Goal: Find specific page/section: Find specific page/section

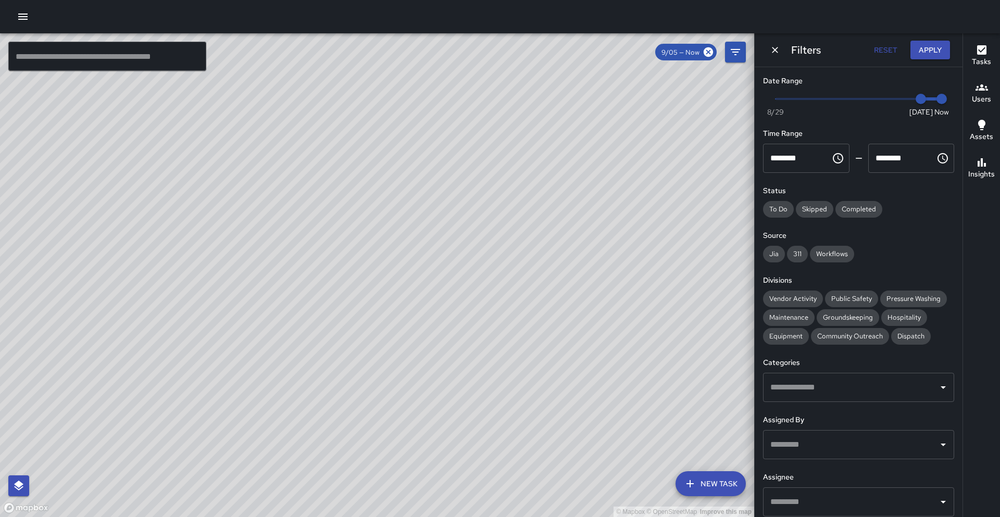
scroll to position [5, 0]
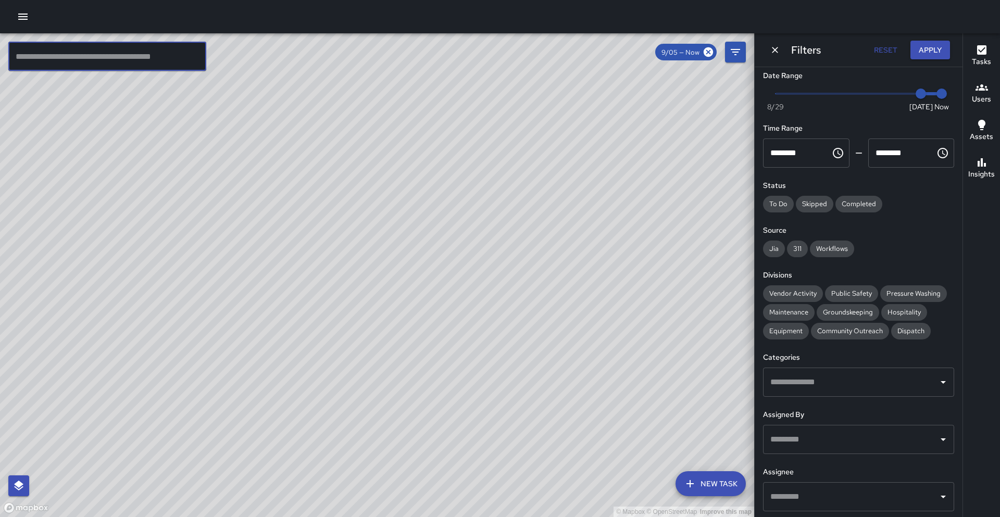
click at [65, 55] on input "text" at bounding box center [107, 56] width 198 height 29
click at [983, 88] on icon "button" at bounding box center [981, 87] width 12 height 12
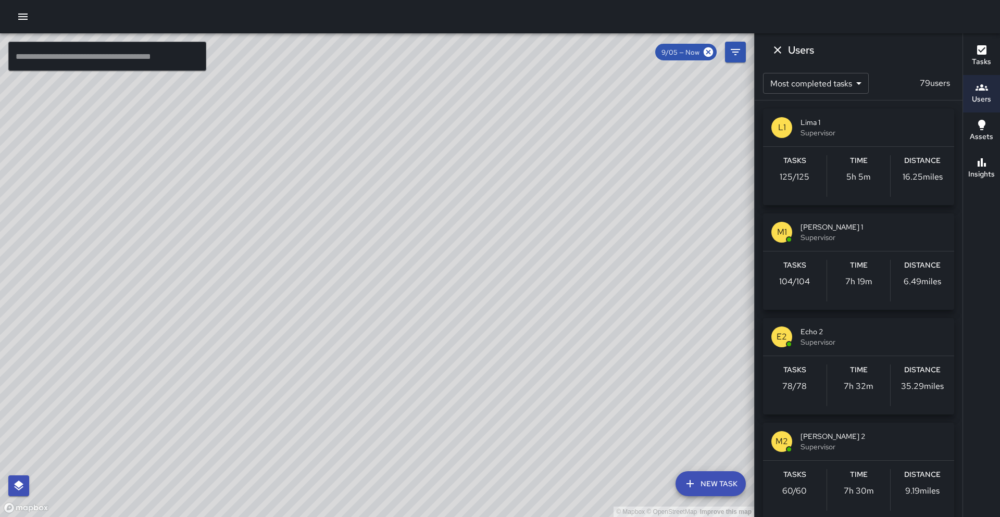
click at [834, 230] on span "Mike 1" at bounding box center [872, 227] width 145 height 10
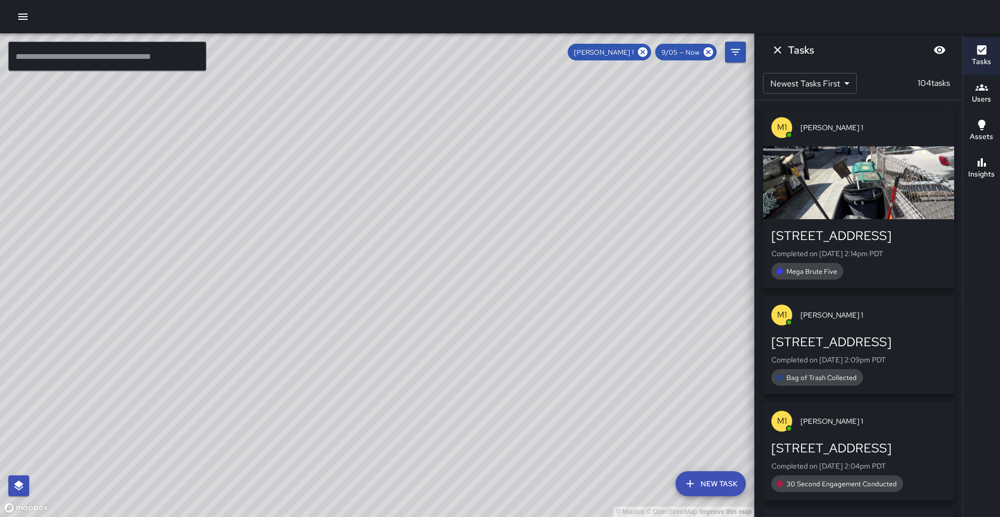
click at [647, 49] on icon at bounding box center [642, 51] width 9 height 9
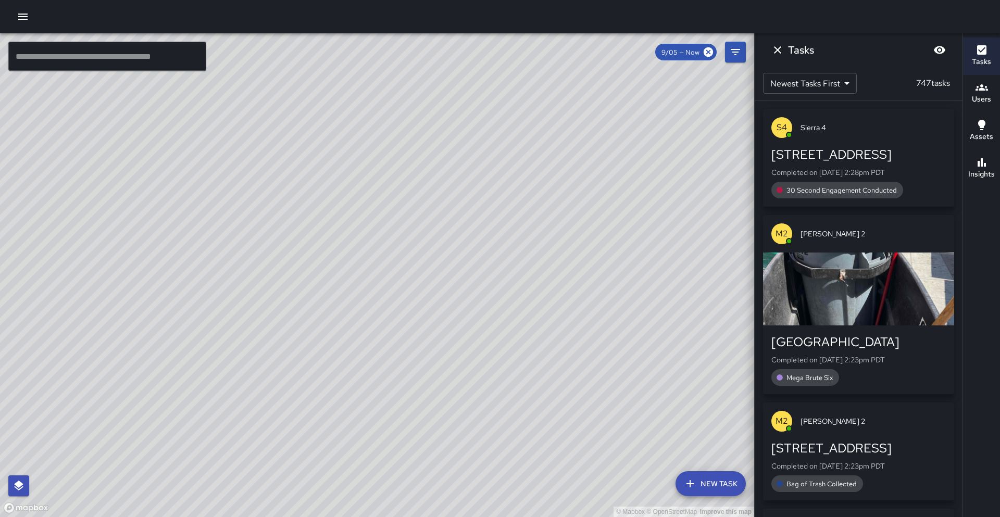
click at [83, 55] on input "text" at bounding box center [107, 56] width 198 height 29
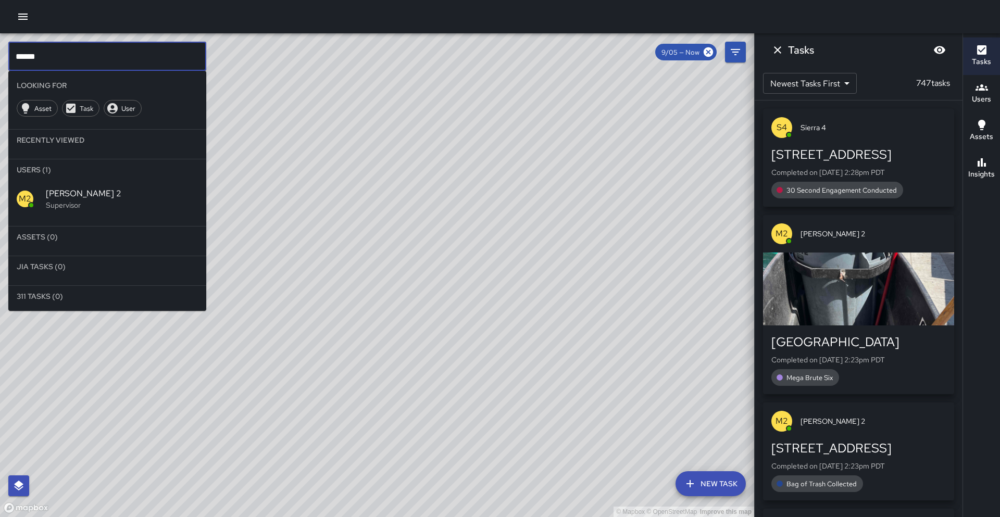
click at [102, 198] on span "Mike 2" at bounding box center [122, 193] width 152 height 12
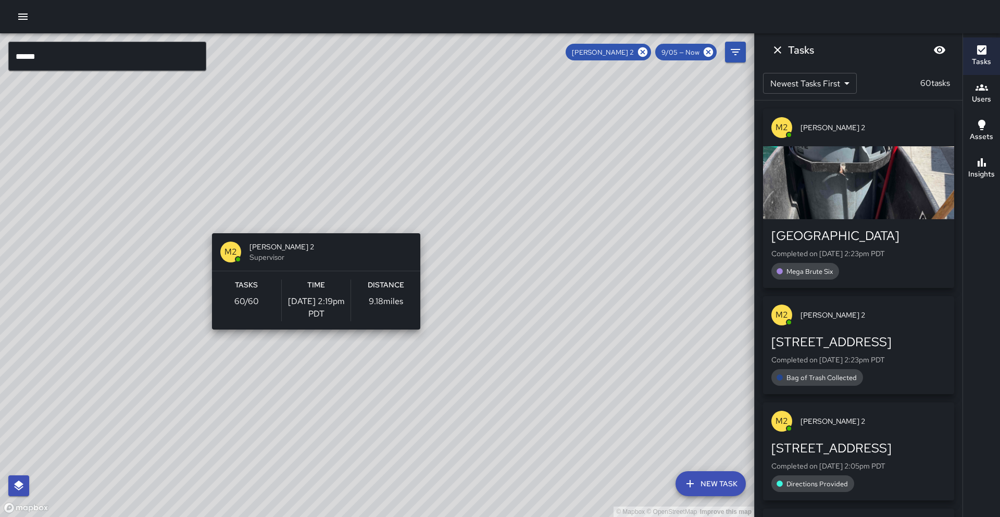
click at [312, 227] on div "© Mapbox © OpenStreetMap Improve this map M2 Mike 2 Supervisor Tasks 60 / 60 Ti…" at bounding box center [377, 275] width 754 height 484
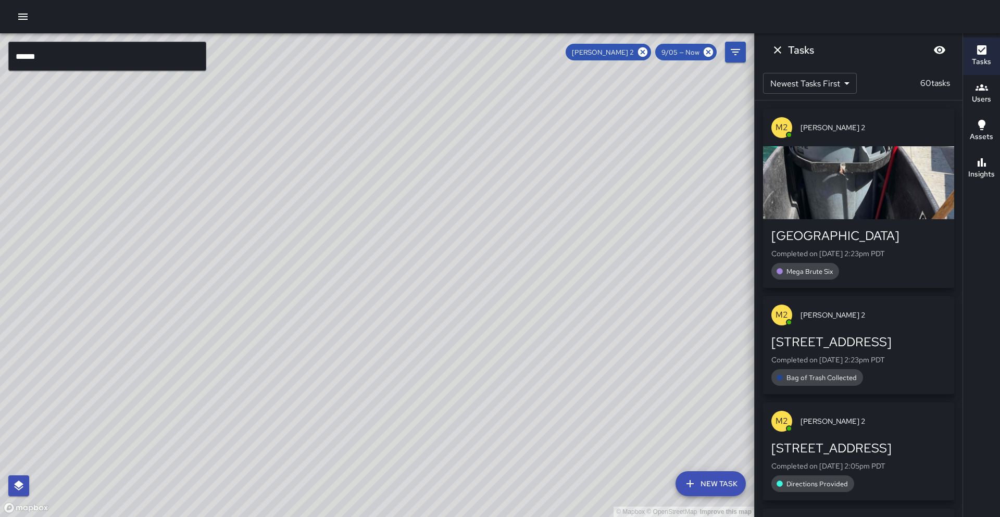
drag, startPoint x: 311, startPoint y: 211, endPoint x: 235, endPoint y: 357, distance: 164.2
click at [235, 357] on div "© Mapbox © OpenStreetMap Improve this map" at bounding box center [377, 275] width 754 height 484
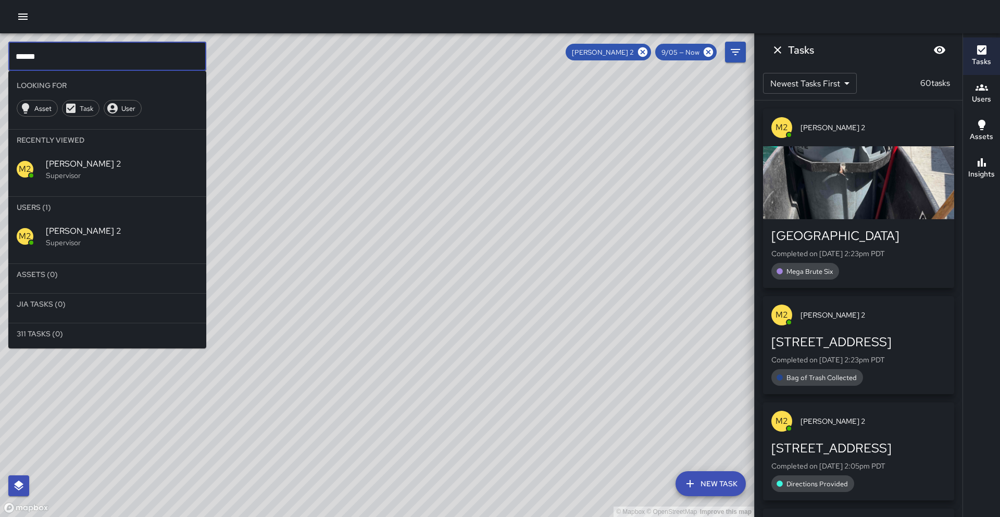
click at [56, 56] on input "******" at bounding box center [107, 56] width 198 height 29
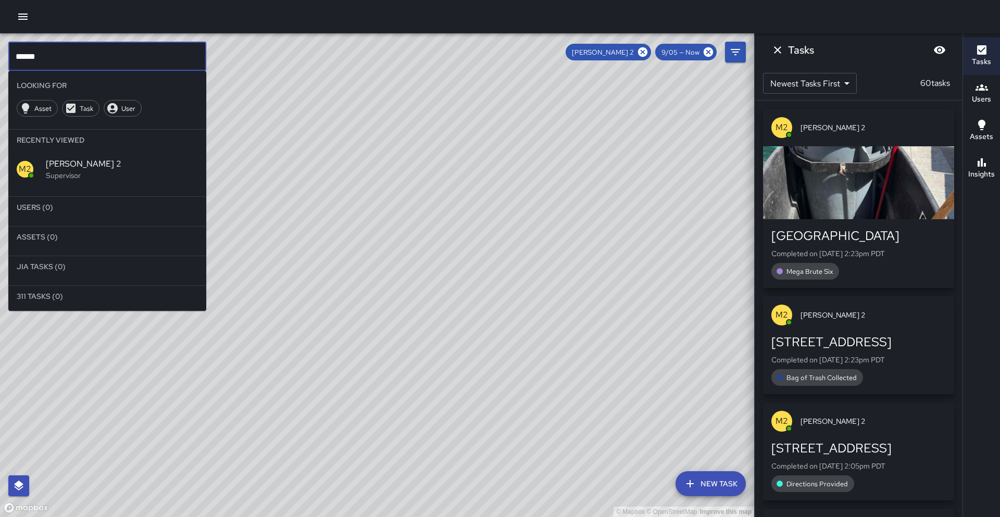
click at [645, 54] on icon at bounding box center [642, 51] width 11 height 11
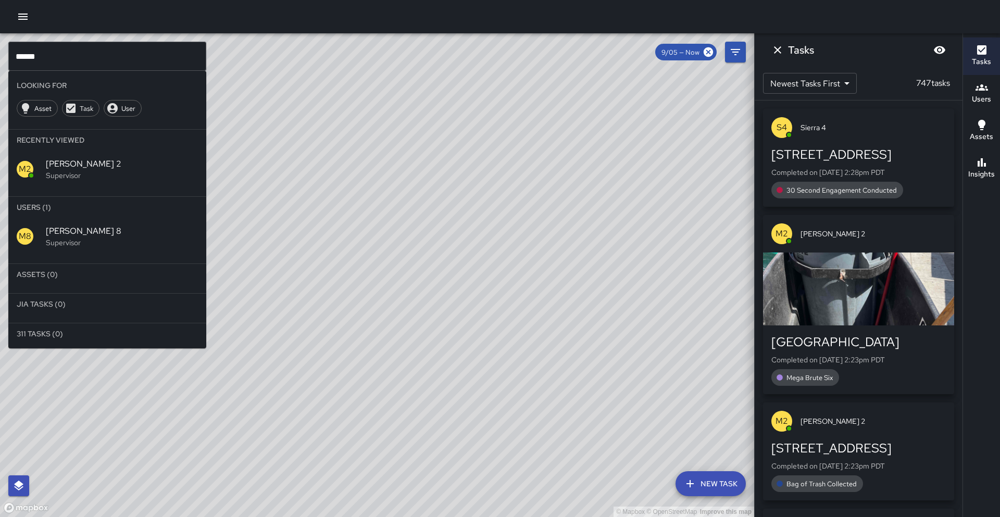
click at [83, 234] on span "Mike 8" at bounding box center [122, 231] width 152 height 12
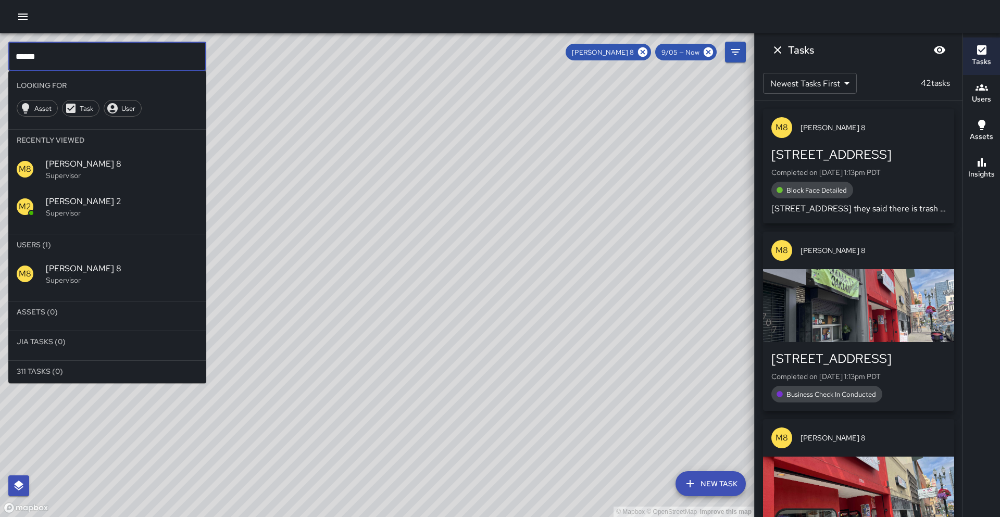
click at [60, 53] on input "******" at bounding box center [107, 56] width 198 height 29
click at [648, 55] on icon at bounding box center [642, 51] width 11 height 11
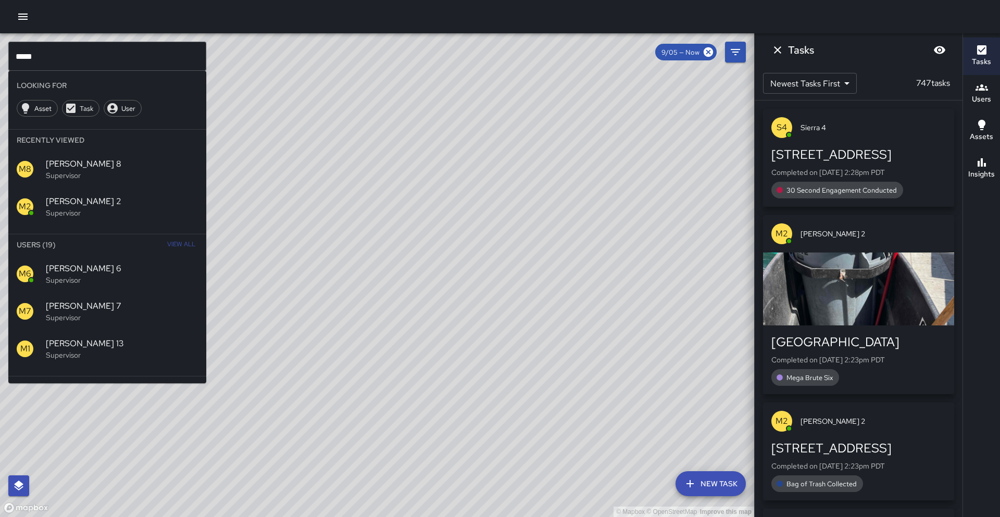
click at [60, 60] on input "****" at bounding box center [107, 56] width 198 height 29
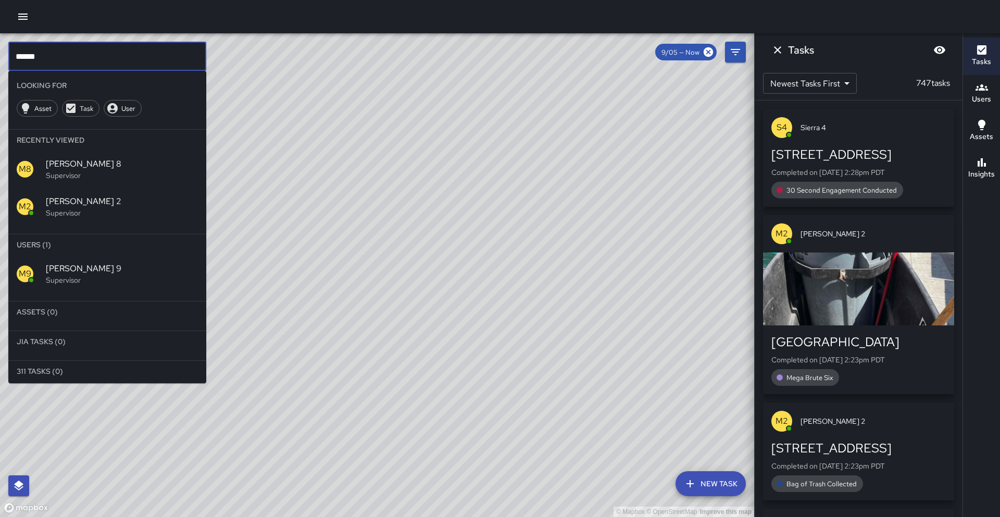
click at [75, 278] on p "Supervisor" at bounding box center [122, 280] width 152 height 10
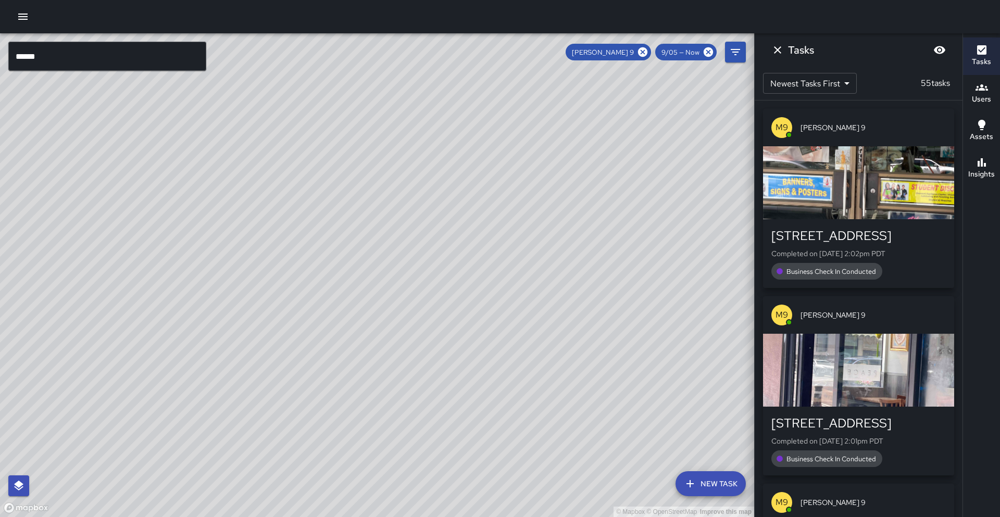
drag, startPoint x: 180, startPoint y: 327, endPoint x: 259, endPoint y: 175, distance: 171.6
click at [259, 175] on div "© Mapbox © OpenStreetMap Improve this map" at bounding box center [377, 275] width 754 height 484
drag, startPoint x: 244, startPoint y: 213, endPoint x: 270, endPoint y: 109, distance: 106.7
click at [270, 109] on div "© Mapbox © OpenStreetMap Improve this map" at bounding box center [377, 275] width 754 height 484
click at [642, 52] on icon at bounding box center [642, 51] width 9 height 9
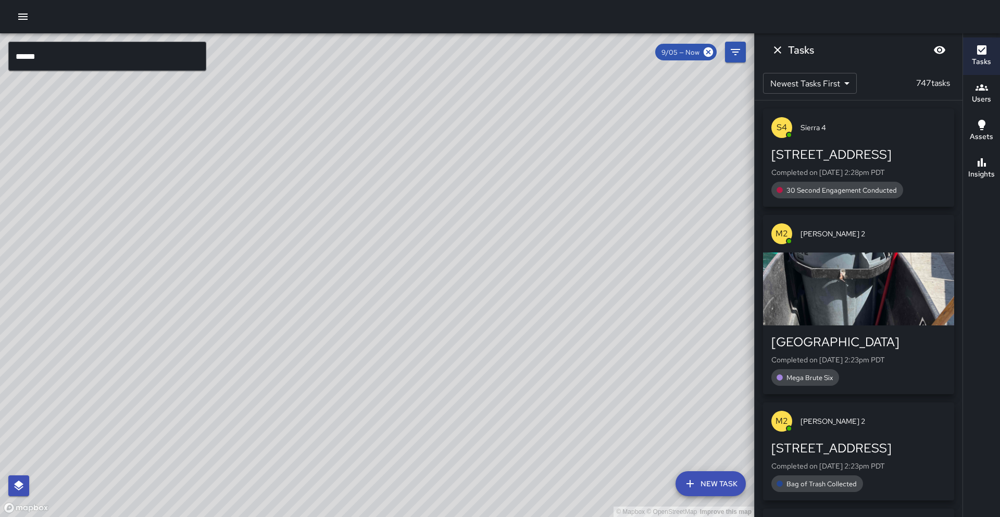
click at [69, 57] on input "******" at bounding box center [107, 56] width 198 height 29
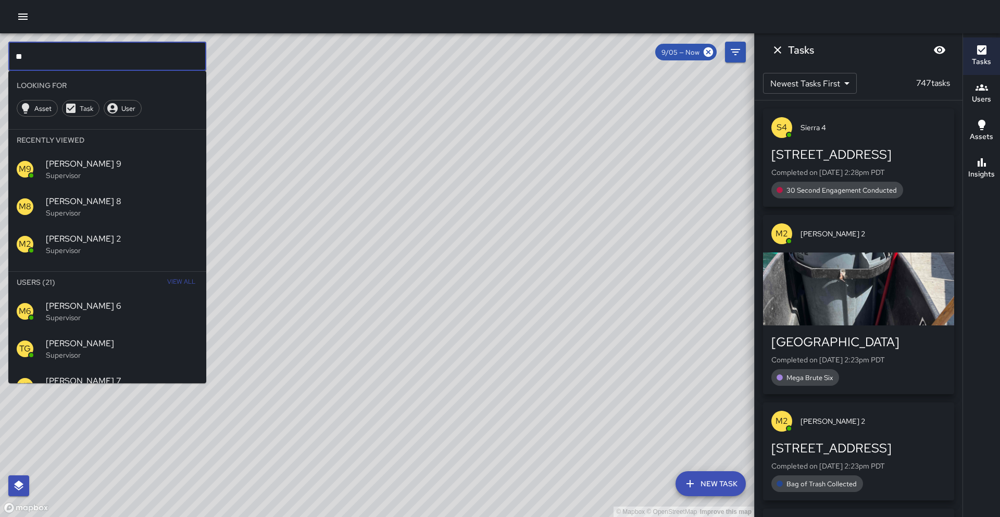
type input "*"
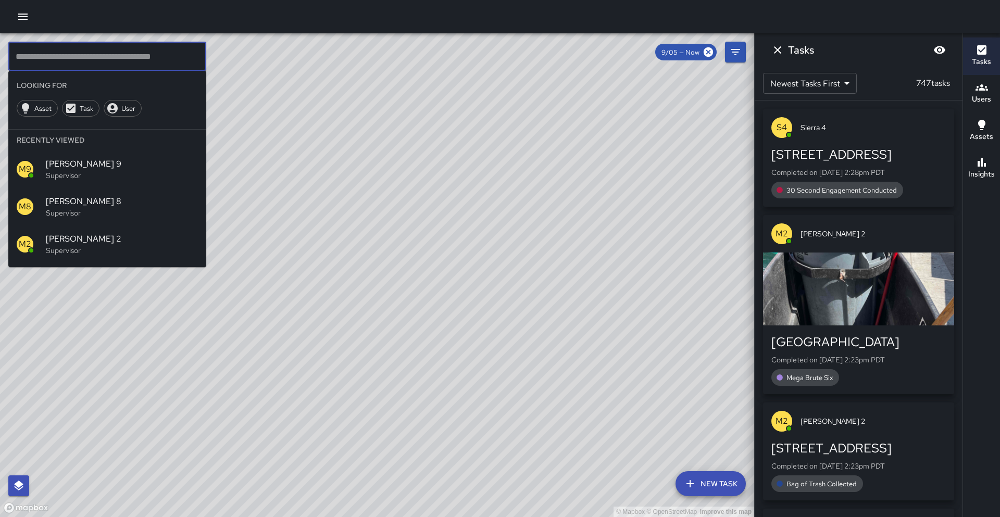
type input "*"
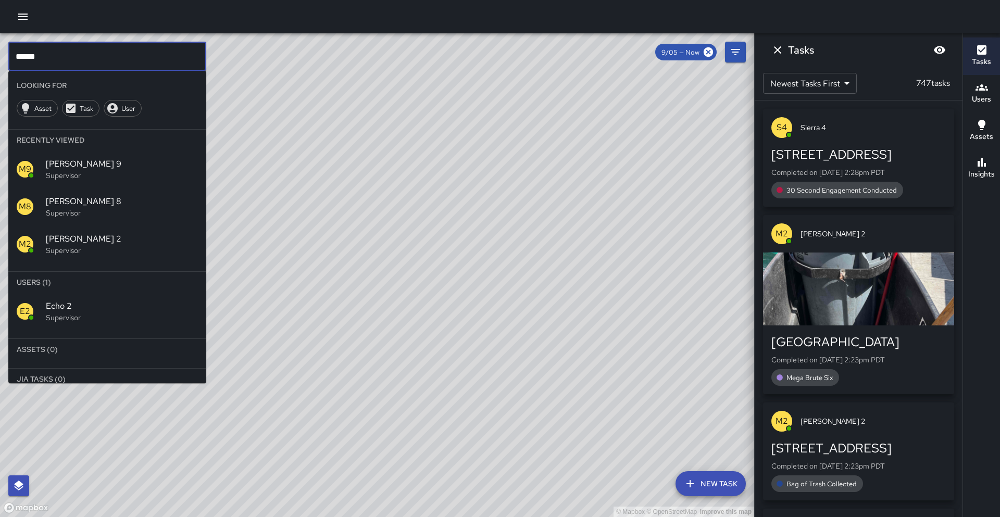
click at [77, 319] on p "Supervisor" at bounding box center [122, 317] width 152 height 10
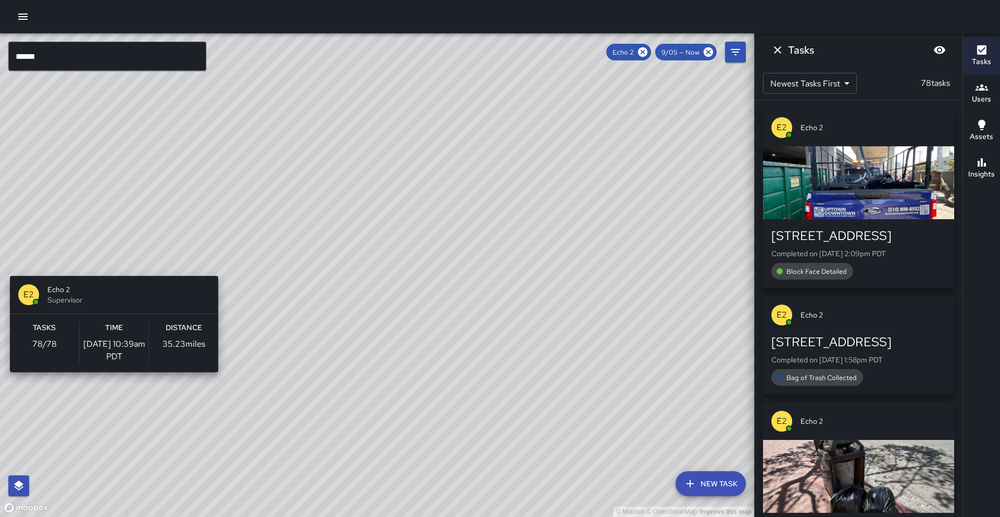
click at [110, 270] on div "© Mapbox © OpenStreetMap Improve this map E2 Echo 2 Supervisor Tasks 78 / 78 Ti…" at bounding box center [377, 275] width 754 height 484
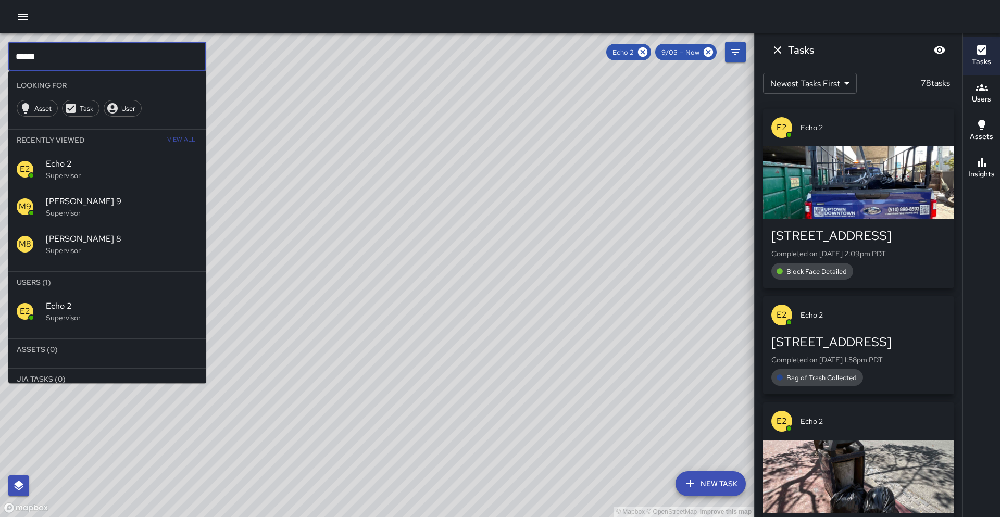
click at [46, 58] on input "******" at bounding box center [107, 56] width 198 height 29
type input "*"
click at [647, 50] on icon at bounding box center [642, 51] width 9 height 9
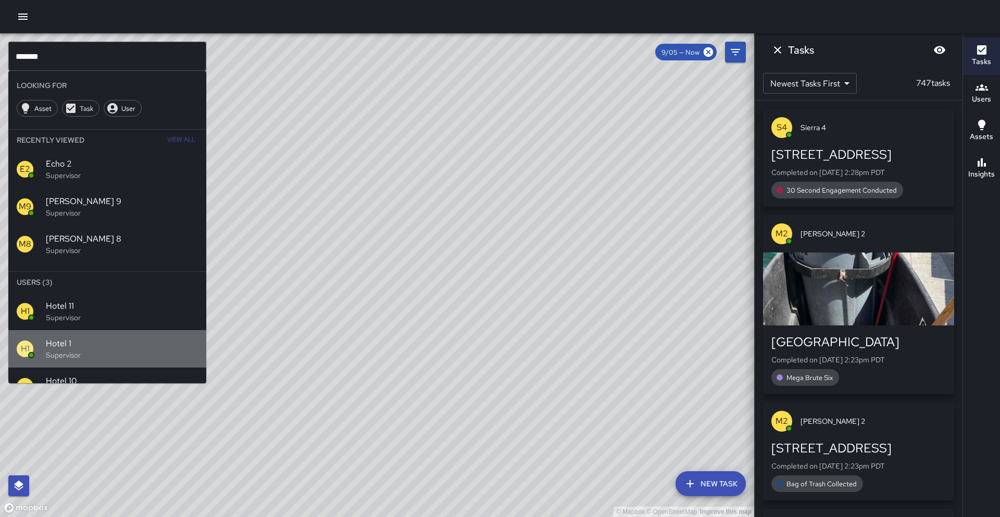
click at [87, 348] on span "Hotel 1" at bounding box center [122, 343] width 152 height 12
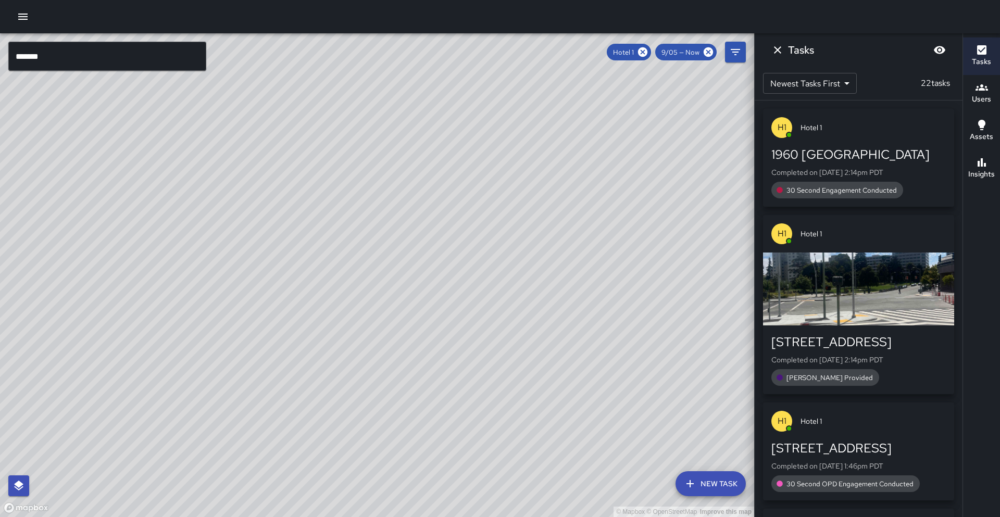
click at [48, 55] on input "*******" at bounding box center [107, 56] width 198 height 29
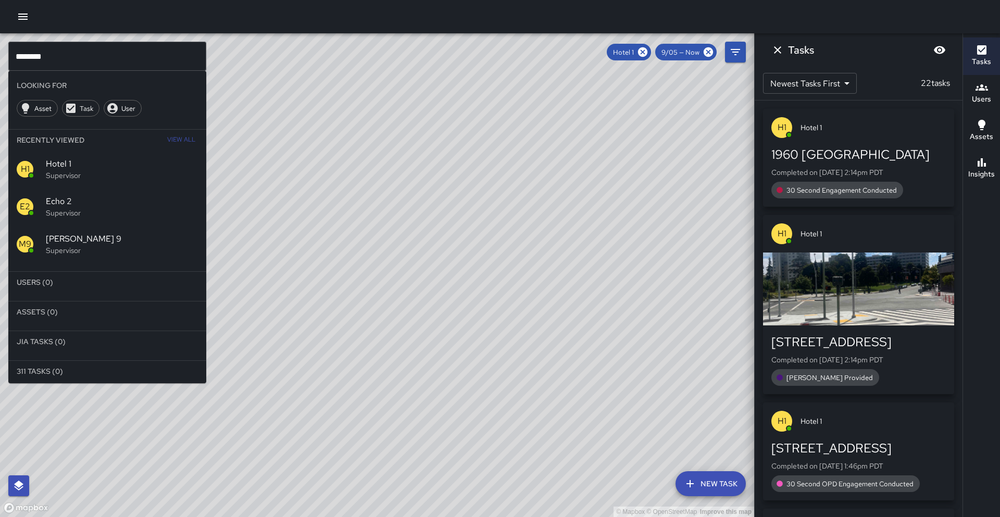
click at [645, 52] on icon at bounding box center [642, 51] width 9 height 9
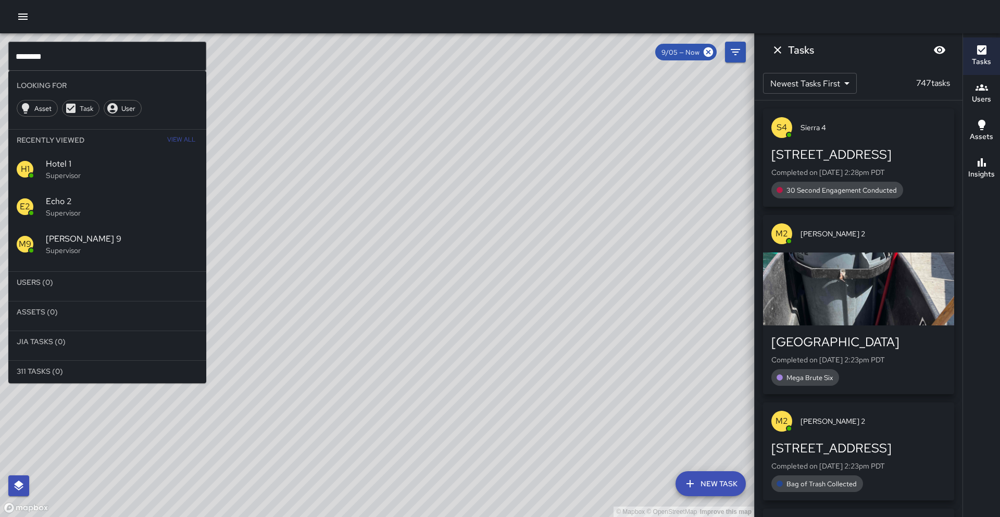
click at [41, 59] on input "********" at bounding box center [107, 56] width 198 height 29
click at [74, 305] on span "Hotel 4" at bounding box center [122, 306] width 152 height 12
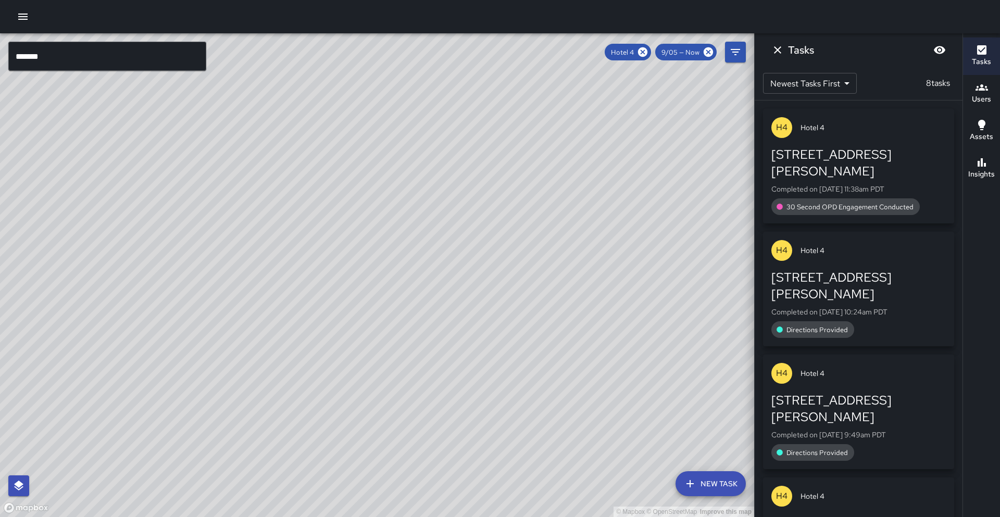
click at [237, 261] on div "© Mapbox © OpenStreetMap Improve this map" at bounding box center [377, 275] width 754 height 484
drag, startPoint x: 240, startPoint y: 194, endPoint x: 198, endPoint y: 364, distance: 175.8
click at [198, 364] on div "© Mapbox © OpenStreetMap Improve this map" at bounding box center [377, 275] width 754 height 484
drag, startPoint x: 225, startPoint y: 290, endPoint x: 178, endPoint y: 447, distance: 164.4
click at [178, 447] on div "© Mapbox © OpenStreetMap Improve this map" at bounding box center [377, 275] width 754 height 484
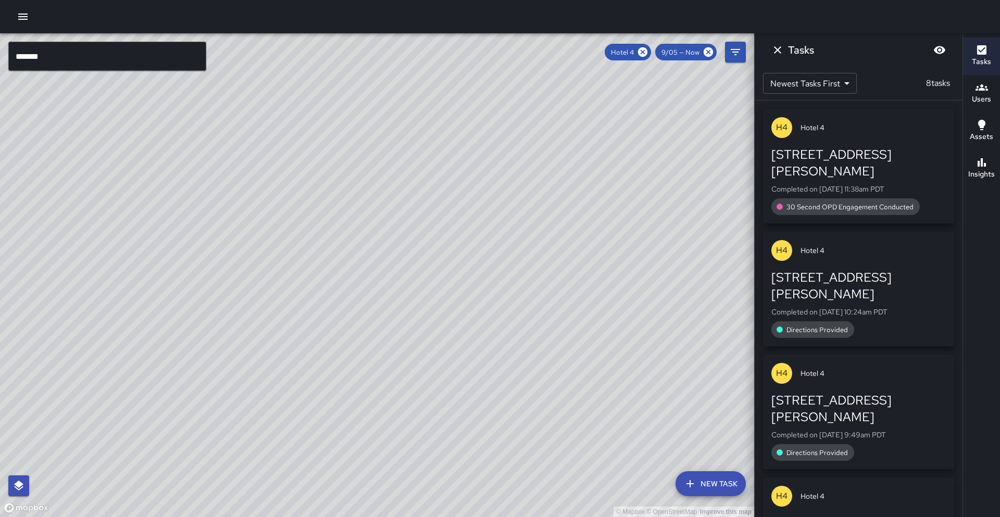
click at [58, 54] on input "*******" at bounding box center [107, 56] width 198 height 29
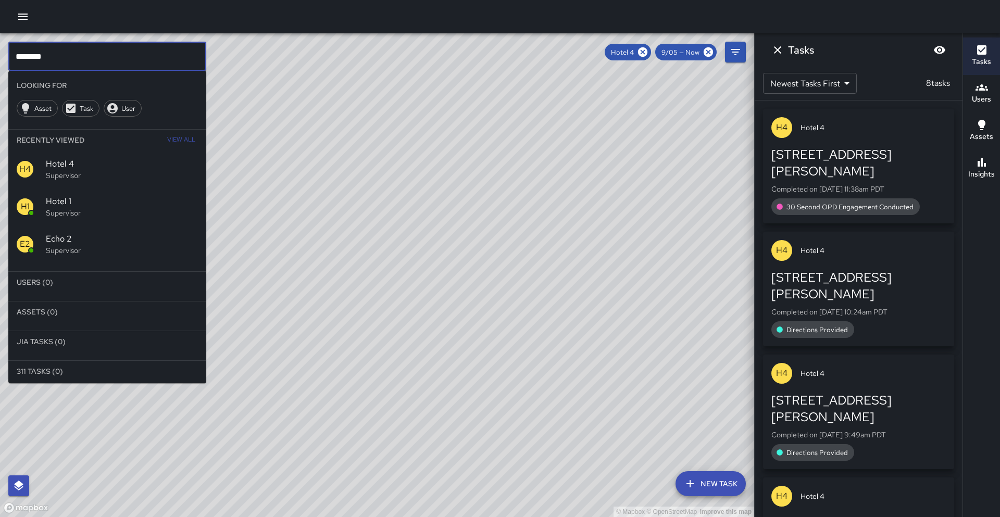
type input "********"
click at [643, 49] on icon at bounding box center [642, 51] width 9 height 9
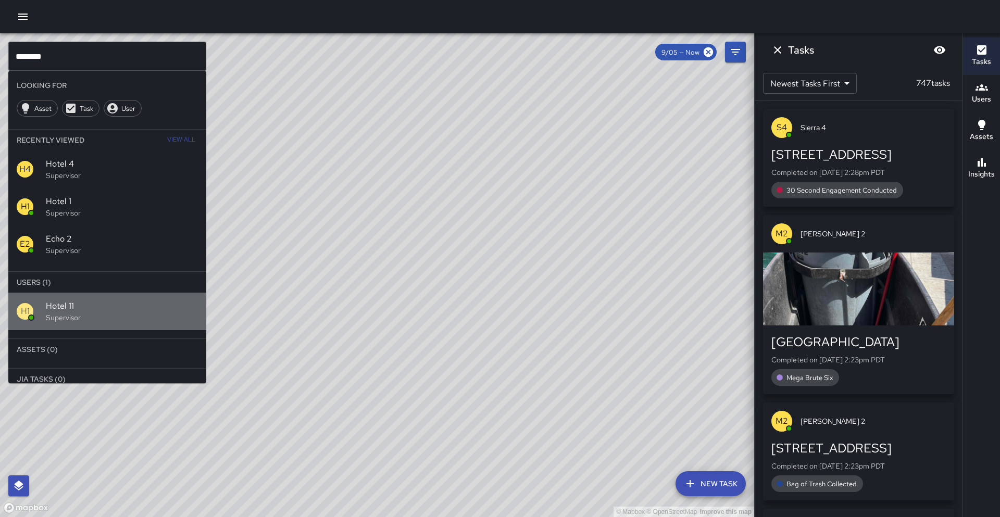
click at [73, 313] on p "Supervisor" at bounding box center [122, 317] width 152 height 10
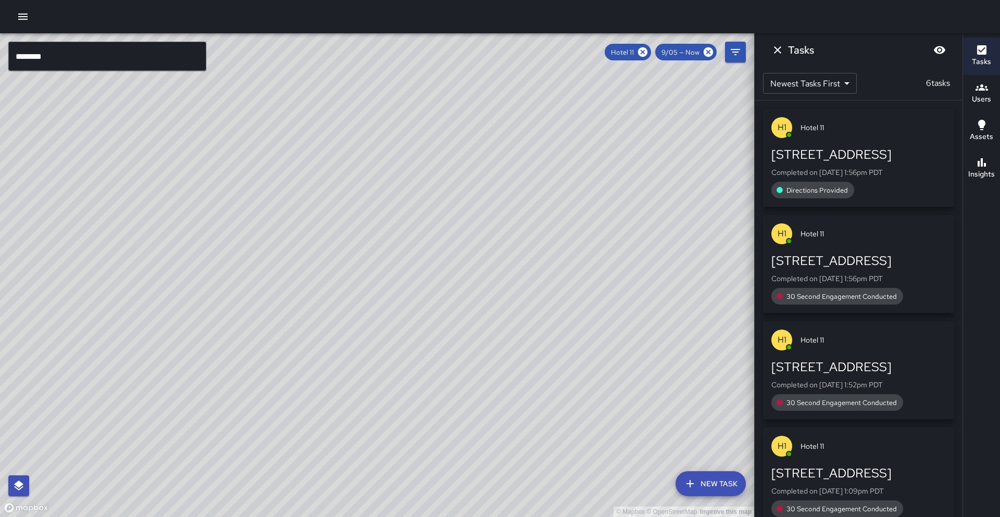
drag, startPoint x: 310, startPoint y: 122, endPoint x: 184, endPoint y: 477, distance: 376.4
click at [191, 502] on div "© Mapbox © OpenStreetMap Improve this map" at bounding box center [377, 275] width 754 height 484
drag, startPoint x: 123, startPoint y: 355, endPoint x: 576, endPoint y: 121, distance: 509.2
click at [576, 121] on div "© Mapbox © OpenStreetMap Improve this map" at bounding box center [377, 275] width 754 height 484
drag, startPoint x: 478, startPoint y: 243, endPoint x: 647, endPoint y: -45, distance: 334.1
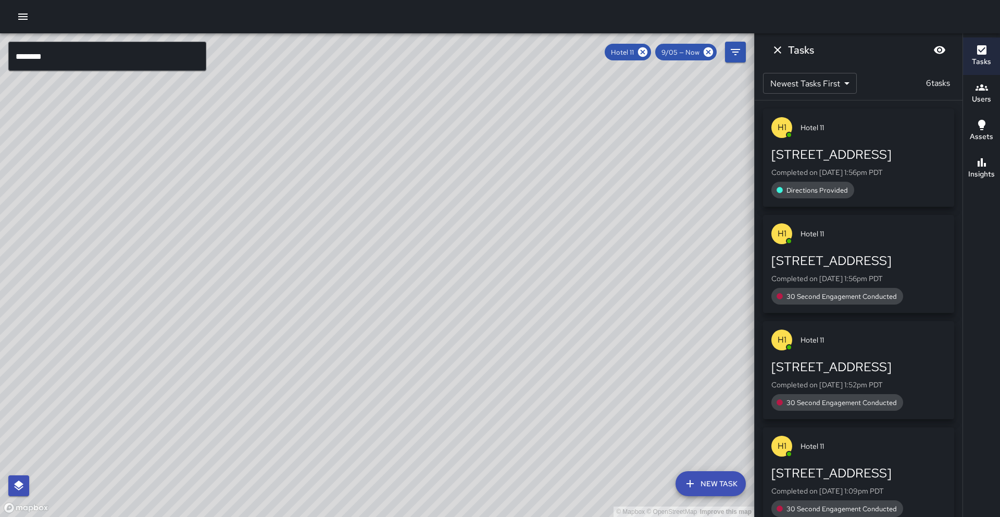
click at [647, 0] on html "© Mapbox © OpenStreetMap Improve this map ******** ​ New Task Hotel 11 9/05 — N…" at bounding box center [500, 258] width 1000 height 517
drag, startPoint x: 398, startPoint y: 211, endPoint x: 571, endPoint y: -45, distance: 308.7
click at [571, 0] on html "© Mapbox © OpenStreetMap Improve this map ******** ​ New Task Hotel 11 9/05 — N…" at bounding box center [500, 258] width 1000 height 517
drag, startPoint x: 509, startPoint y: 341, endPoint x: 358, endPoint y: 402, distance: 162.5
click at [358, 402] on div "© Mapbox © OpenStreetMap Improve this map" at bounding box center [377, 275] width 754 height 484
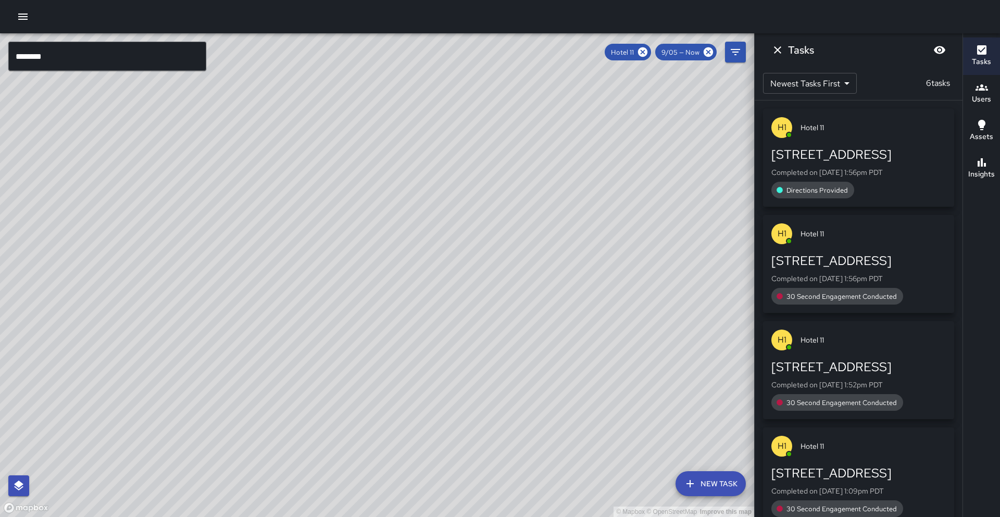
drag, startPoint x: 271, startPoint y: 222, endPoint x: 231, endPoint y: 372, distance: 154.7
click at [231, 372] on div "© Mapbox © OpenStreetMap Improve this map" at bounding box center [377, 275] width 754 height 484
click at [257, 373] on div "© Mapbox © OpenStreetMap Improve this map" at bounding box center [377, 275] width 754 height 484
drag, startPoint x: 301, startPoint y: 362, endPoint x: 201, endPoint y: 275, distance: 132.5
click at [201, 275] on div "© Mapbox © OpenStreetMap Improve this map" at bounding box center [377, 275] width 754 height 484
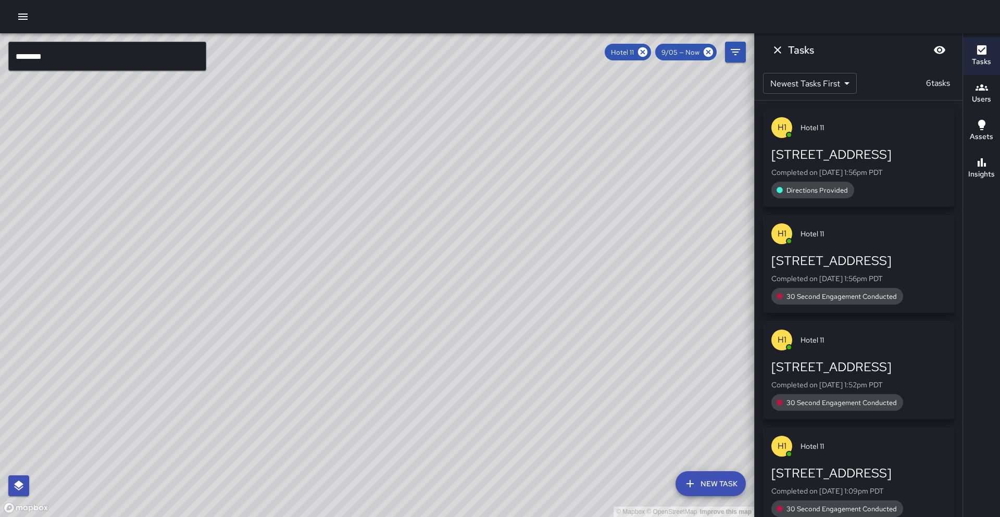
drag, startPoint x: 191, startPoint y: 347, endPoint x: 242, endPoint y: 217, distance: 139.5
click at [242, 217] on div "© Mapbox © OpenStreetMap Improve this map" at bounding box center [377, 275] width 754 height 484
drag, startPoint x: 165, startPoint y: 290, endPoint x: 320, endPoint y: 151, distance: 208.6
click at [320, 151] on div "© Mapbox © OpenStreetMap Improve this map" at bounding box center [377, 275] width 754 height 484
drag, startPoint x: 231, startPoint y: 142, endPoint x: 226, endPoint y: 237, distance: 95.4
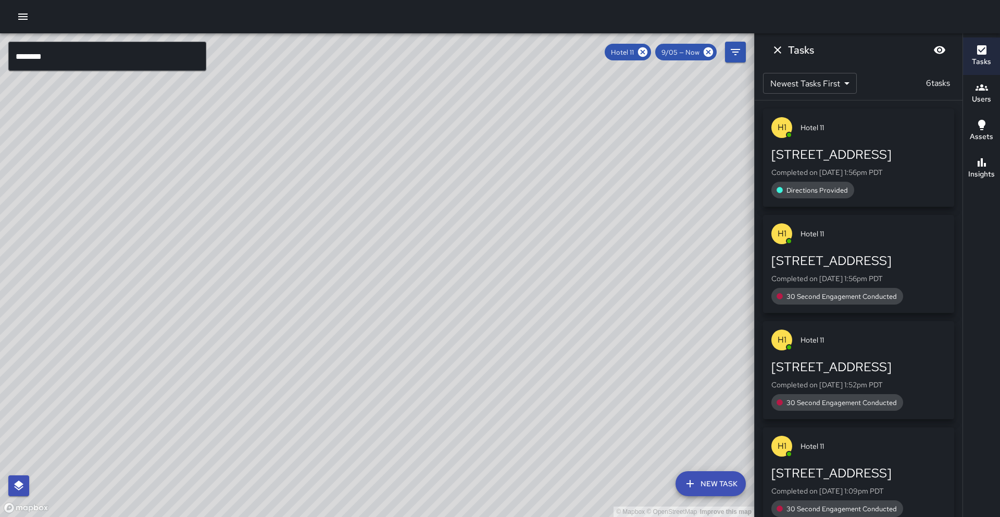
click at [216, 249] on div "© Mapbox © OpenStreetMap Improve this map" at bounding box center [377, 275] width 754 height 484
drag, startPoint x: 222, startPoint y: 111, endPoint x: 178, endPoint y: 204, distance: 102.9
click at [178, 204] on div "© Mapbox © OpenStreetMap Improve this map" at bounding box center [377, 275] width 754 height 484
click at [643, 53] on icon at bounding box center [642, 51] width 9 height 9
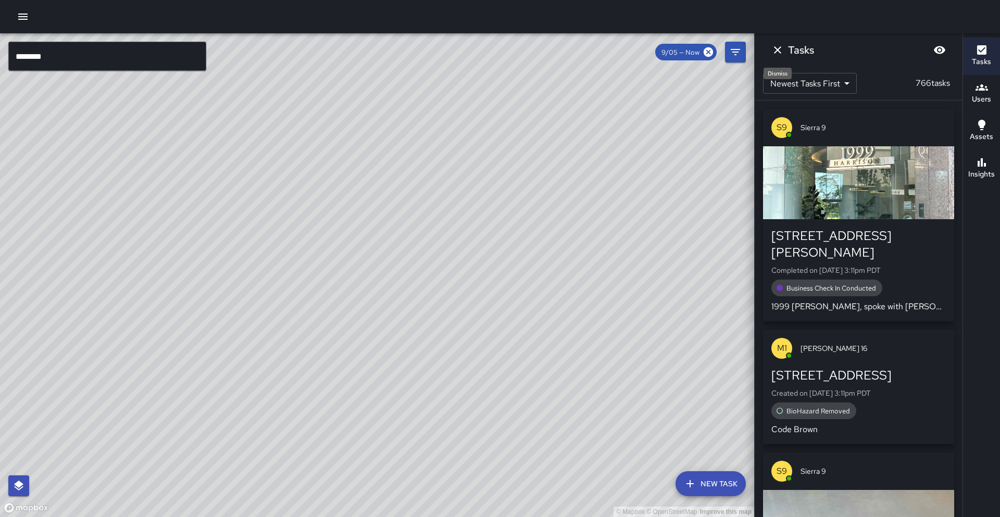
click at [782, 49] on icon "Dismiss" at bounding box center [777, 50] width 12 height 12
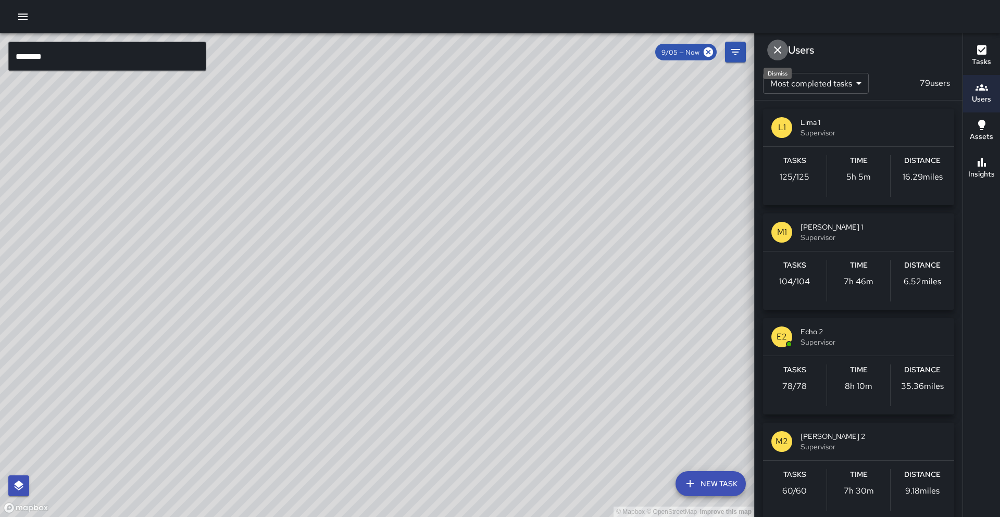
click at [777, 52] on icon "Dismiss" at bounding box center [777, 50] width 12 height 12
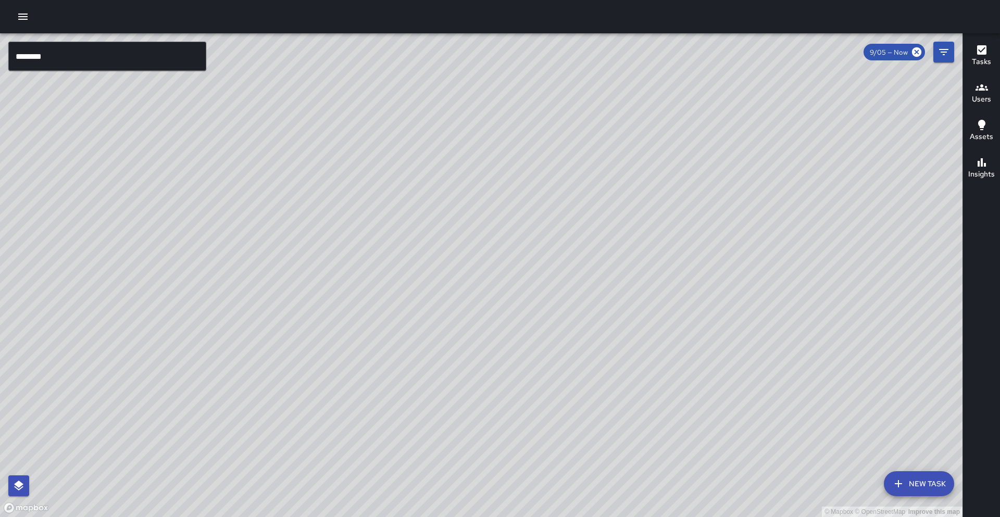
drag, startPoint x: 768, startPoint y: 182, endPoint x: 776, endPoint y: 210, distance: 29.2
click at [776, 210] on div "© Mapbox © OpenStreetMap Improve this map" at bounding box center [481, 275] width 962 height 484
click at [943, 58] on button "Filters" at bounding box center [943, 52] width 21 height 21
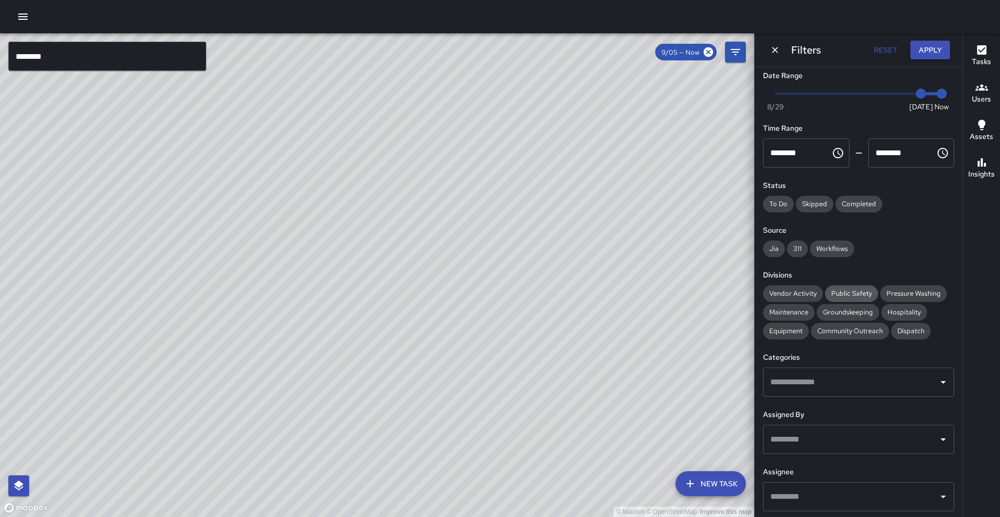
click at [829, 290] on span "Public Safety" at bounding box center [851, 293] width 53 height 9
drag, startPoint x: 833, startPoint y: 289, endPoint x: 837, endPoint y: 294, distance: 5.9
click at [833, 289] on span "Public Safety" at bounding box center [851, 293] width 53 height 9
click at [849, 330] on span "Community Outreach" at bounding box center [850, 330] width 78 height 9
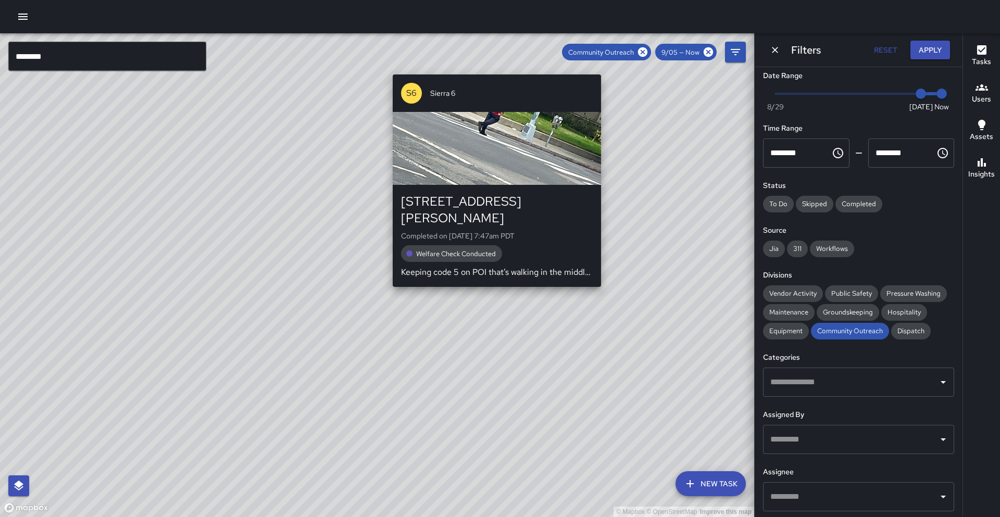
click at [499, 69] on div "© Mapbox © OpenStreetMap Improve this map S6 Sierra 6 2560 Webster Street Compl…" at bounding box center [377, 275] width 754 height 484
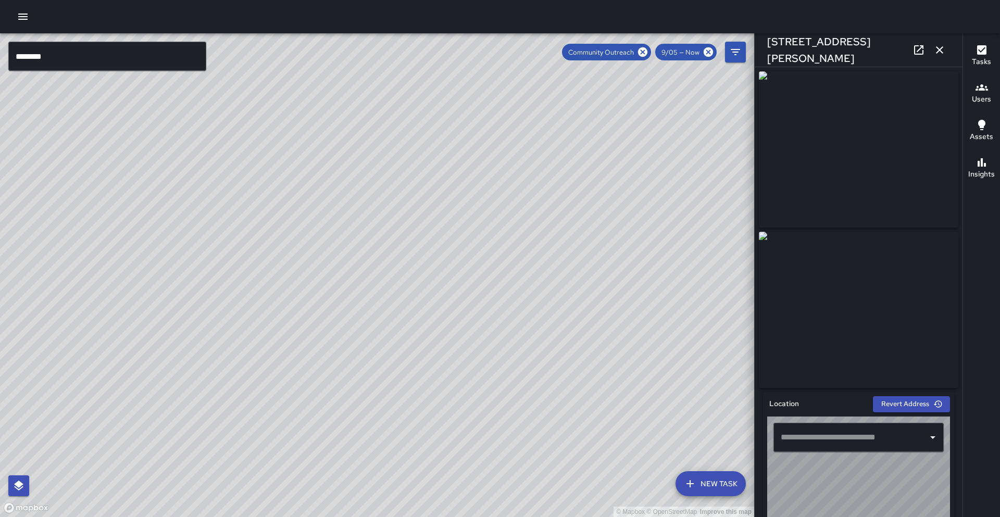
type input "**********"
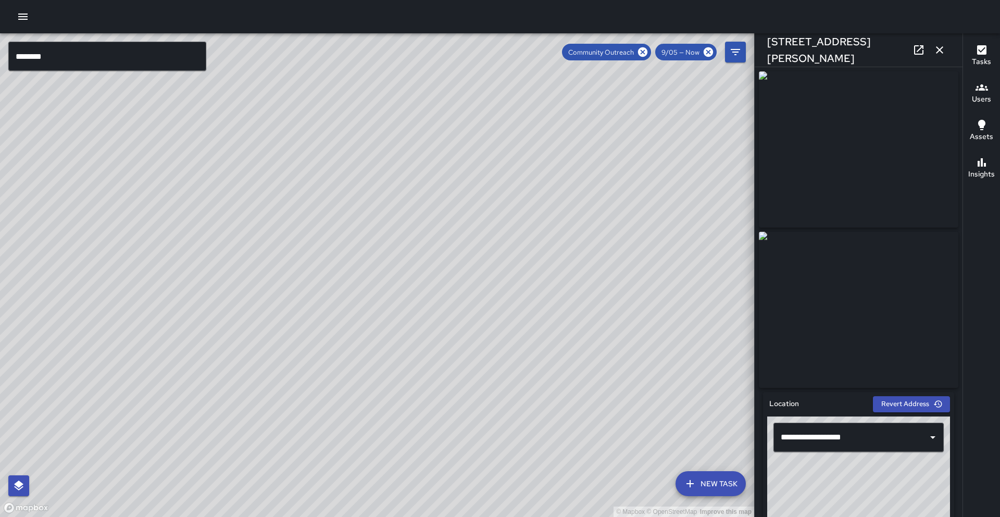
click at [616, 351] on div "© Mapbox © OpenStreetMap Improve this map S6 Sierra 6 2311 Harrison Street Comp…" at bounding box center [377, 275] width 754 height 484
drag, startPoint x: 599, startPoint y: 358, endPoint x: 634, endPoint y: 172, distance: 188.7
click at [634, 172] on div "© Mapbox © OpenStreetMap Improve this map" at bounding box center [377, 275] width 754 height 484
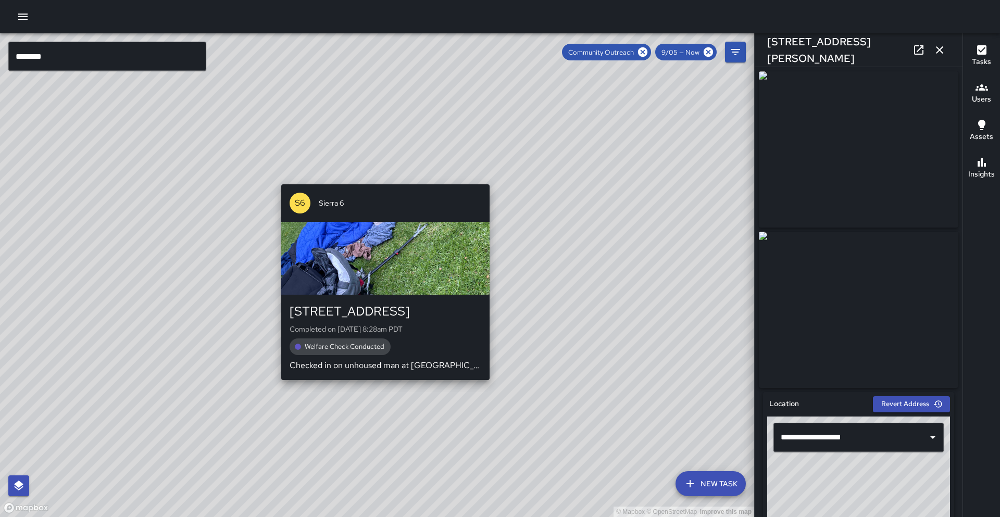
click at [383, 384] on div "S6 Sierra 6 200 Grand Avenue Completed on 9/5/2025, 8:28am PDT Welfare Check Co…" at bounding box center [385, 282] width 217 height 204
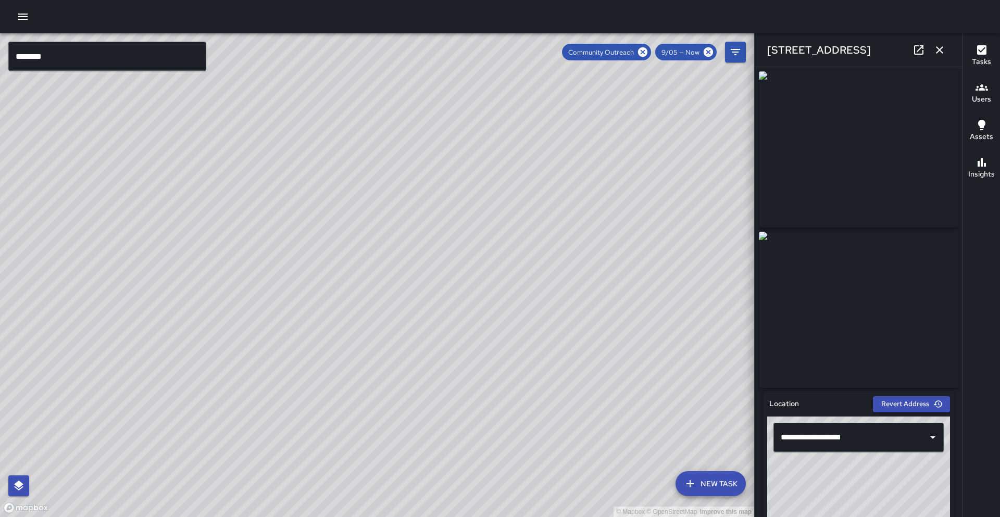
click at [916, 52] on icon at bounding box center [918, 50] width 12 height 12
click at [496, 306] on div "© Mapbox © OpenStreetMap Improve this map S6 Sierra 6 210 Grand Avenue Complete…" at bounding box center [377, 275] width 754 height 484
click at [912, 50] on icon at bounding box center [918, 50] width 12 height 12
drag, startPoint x: 270, startPoint y: 187, endPoint x: 356, endPoint y: 163, distance: 89.2
click at [356, 163] on div "© Mapbox © OpenStreetMap Improve this map" at bounding box center [377, 275] width 754 height 484
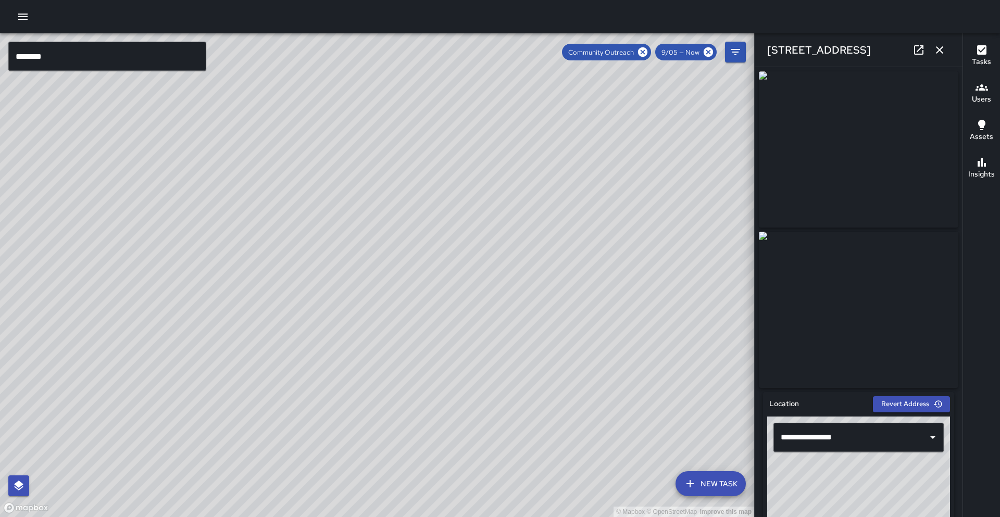
drag, startPoint x: 153, startPoint y: 290, endPoint x: 192, endPoint y: 207, distance: 92.2
click at [192, 207] on div "© Mapbox © OpenStreetMap Improve this map" at bounding box center [377, 275] width 754 height 484
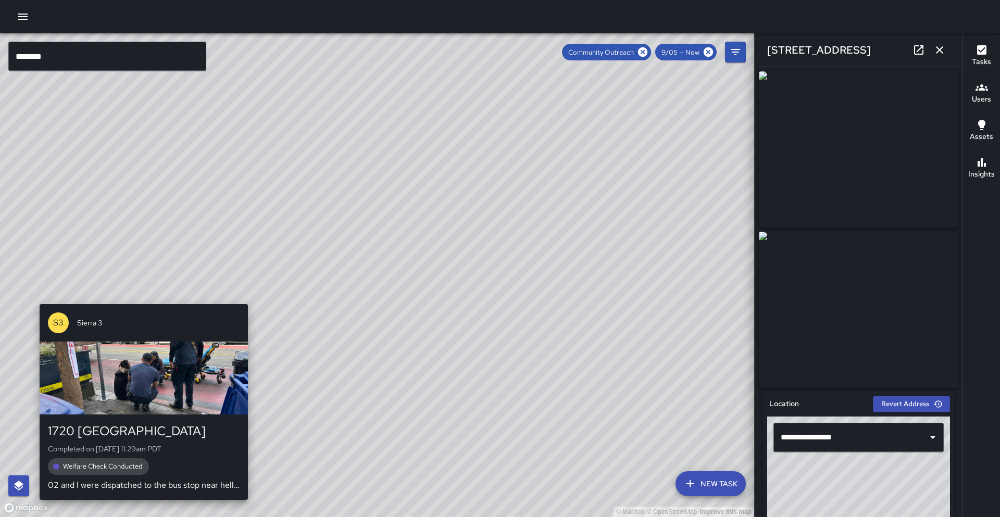
click at [137, 297] on div "© Mapbox © OpenStreetMap Improve this map S3 Sierra 3 1720 Broadway Completed o…" at bounding box center [377, 275] width 754 height 484
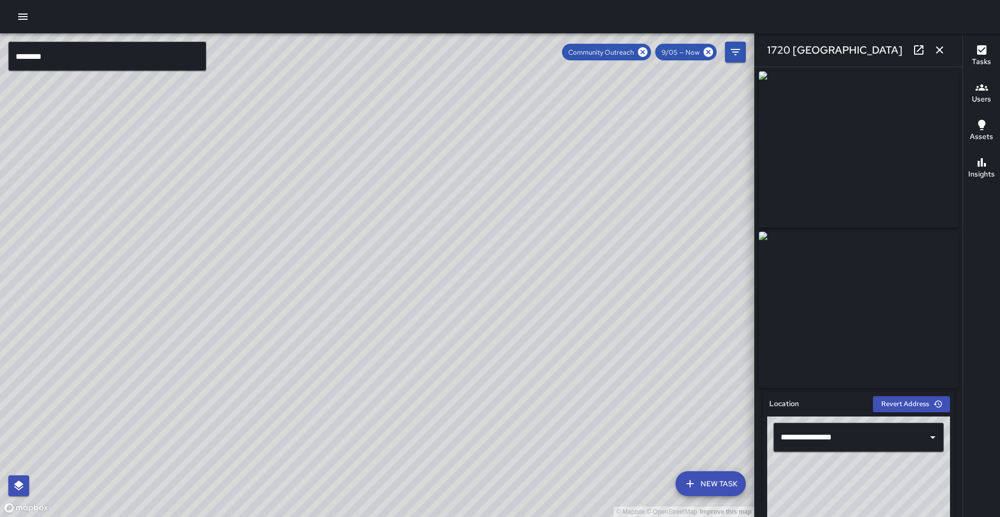
click at [916, 47] on icon at bounding box center [918, 50] width 12 height 12
drag, startPoint x: 445, startPoint y: 263, endPoint x: 52, endPoint y: 170, distance: 404.1
click at [52, 170] on div "© Mapbox © OpenStreetMap Improve this map" at bounding box center [377, 275] width 754 height 484
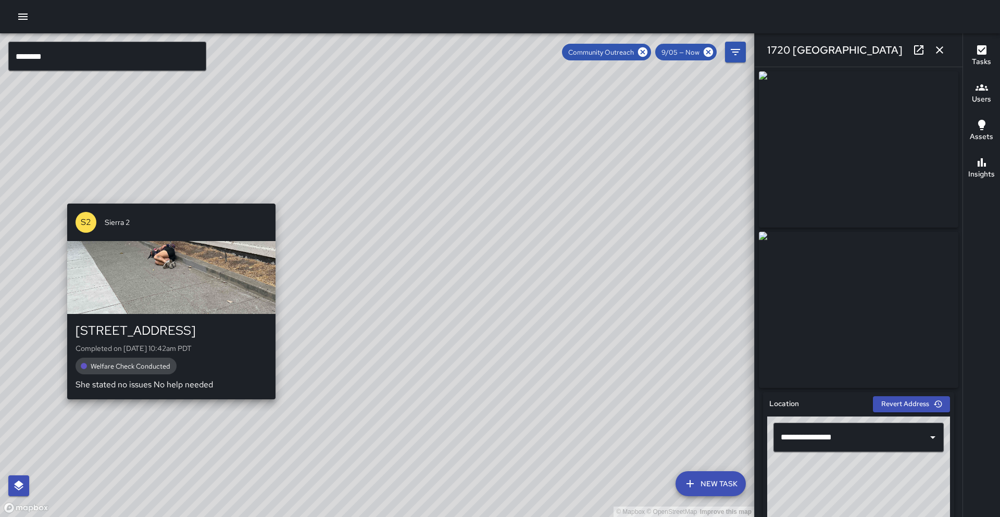
click at [167, 200] on div "S2 Sierra 2 1731 Franklin Street Completed on 9/5/2025, 10:42am PDT Welfare Che…" at bounding box center [171, 301] width 217 height 204
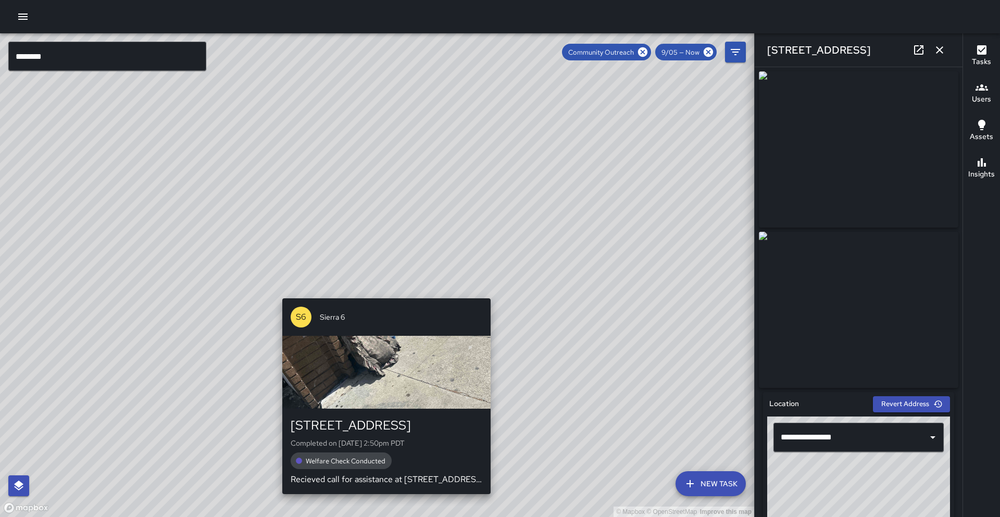
click at [381, 292] on div "© Mapbox © OpenStreetMap Improve this map S6 Sierra 6 1728 Franklin Street Comp…" at bounding box center [377, 275] width 754 height 484
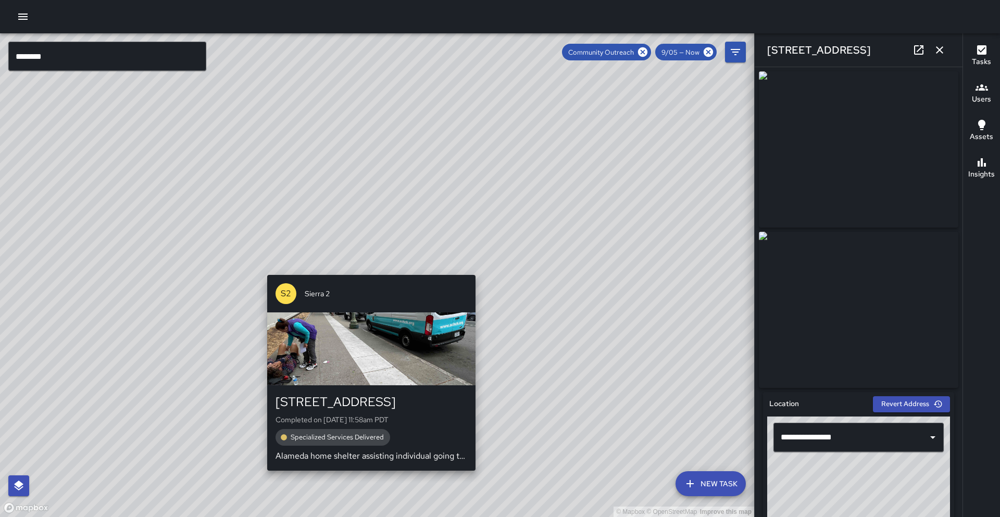
click at [364, 269] on div "© Mapbox © OpenStreetMap Improve this map S2 Sierra 2 1728 Franklin Street Comp…" at bounding box center [377, 275] width 754 height 484
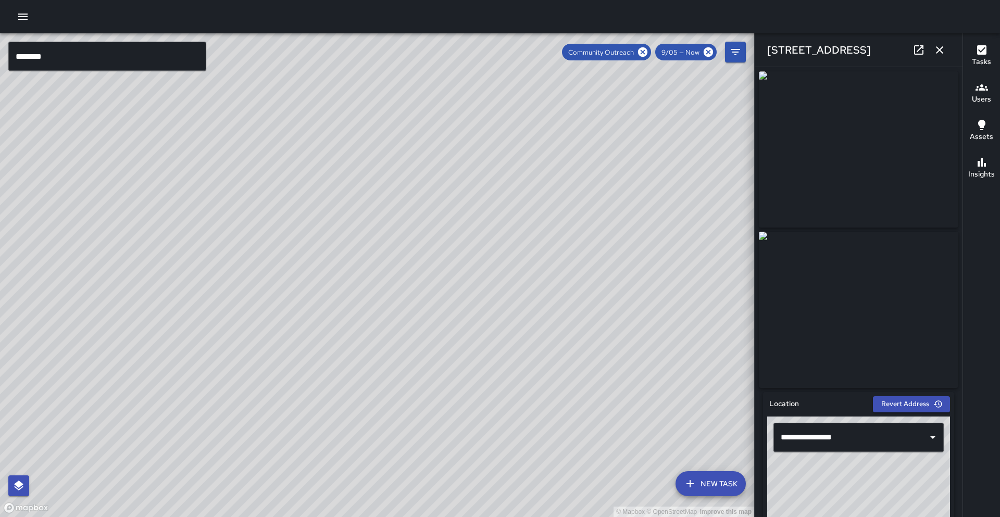
click at [921, 50] on icon at bounding box center [918, 50] width 12 height 12
drag, startPoint x: 494, startPoint y: 224, endPoint x: 410, endPoint y: 363, distance: 161.9
click at [399, 403] on div "© Mapbox © OpenStreetMap Improve this map" at bounding box center [377, 275] width 754 height 484
drag, startPoint x: 506, startPoint y: 178, endPoint x: 362, endPoint y: 398, distance: 263.7
click at [347, 425] on div "© Mapbox © OpenStreetMap Improve this map" at bounding box center [377, 275] width 754 height 484
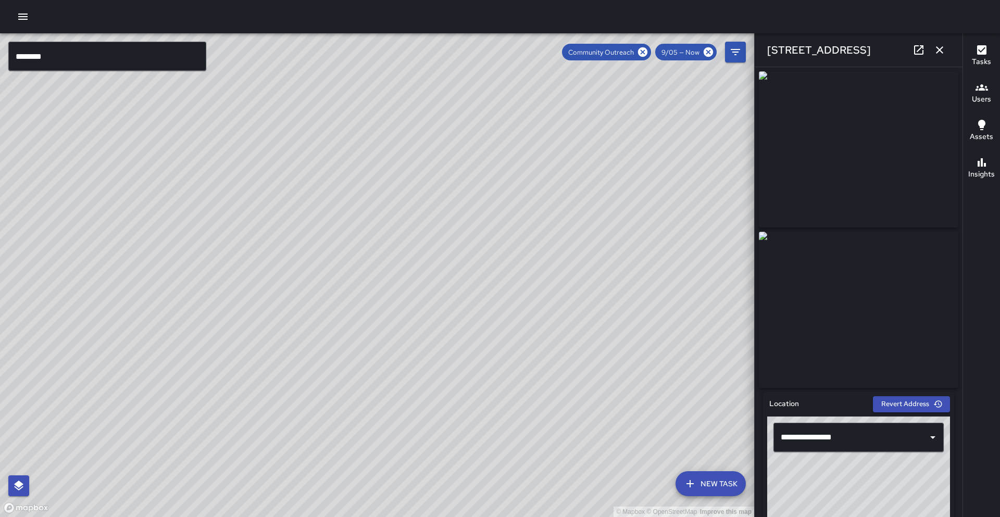
drag, startPoint x: 394, startPoint y: 255, endPoint x: 233, endPoint y: 360, distance: 191.5
click at [233, 360] on div "© Mapbox © OpenStreetMap Improve this map" at bounding box center [377, 275] width 754 height 484
drag, startPoint x: 516, startPoint y: 179, endPoint x: 464, endPoint y: 316, distance: 147.0
click at [465, 318] on div "© Mapbox © OpenStreetMap Improve this map" at bounding box center [377, 275] width 754 height 484
drag, startPoint x: 271, startPoint y: 348, endPoint x: 331, endPoint y: 254, distance: 112.1
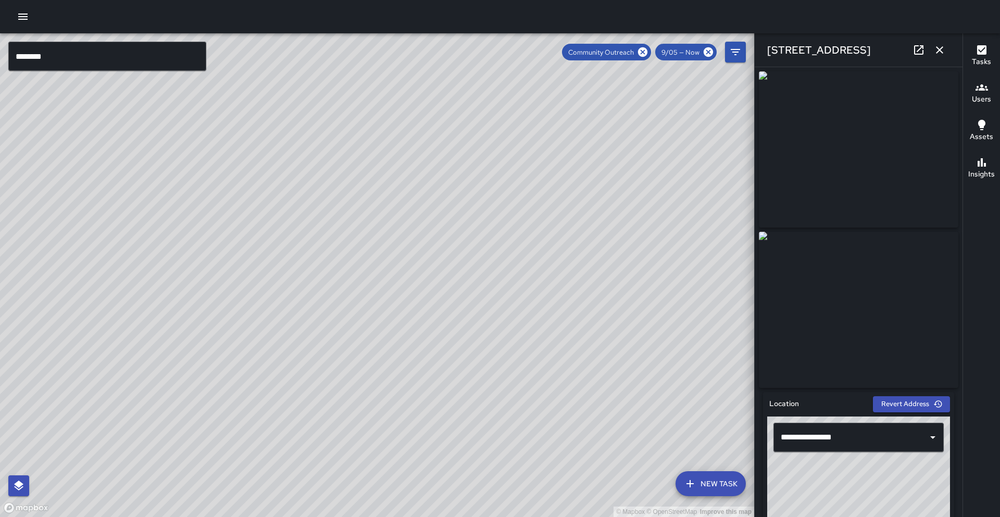
click at [331, 254] on div "© Mapbox © OpenStreetMap Improve this map" at bounding box center [377, 275] width 754 height 484
click at [268, 368] on div "© Mapbox © OpenStreetMap Improve this map" at bounding box center [377, 275] width 754 height 484
drag, startPoint x: 302, startPoint y: 327, endPoint x: 344, endPoint y: 284, distance: 59.6
click at [344, 284] on div "© Mapbox © OpenStreetMap Improve this map" at bounding box center [377, 275] width 754 height 484
drag, startPoint x: 239, startPoint y: 375, endPoint x: 347, endPoint y: 282, distance: 142.5
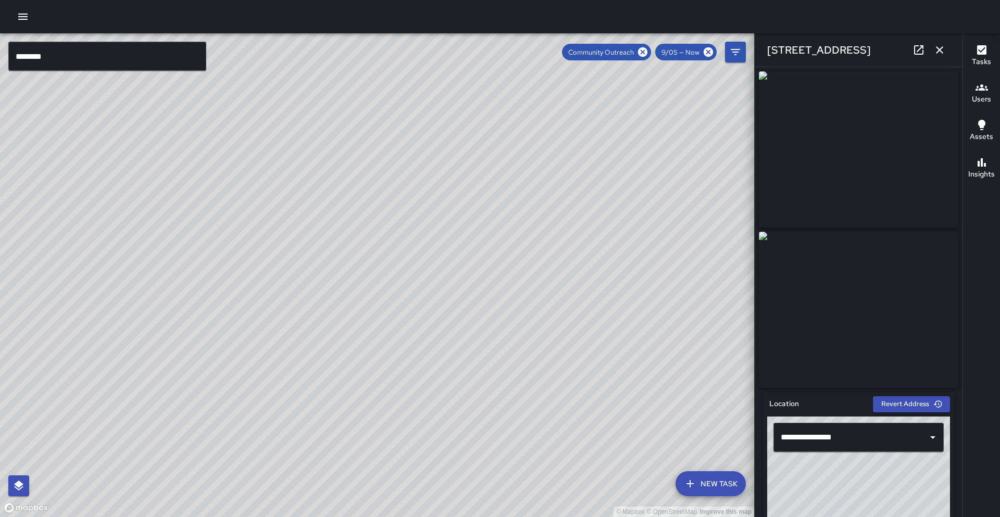
click at [347, 282] on div "© Mapbox © OpenStreetMap Improve this map" at bounding box center [377, 275] width 754 height 484
drag, startPoint x: 242, startPoint y: 378, endPoint x: 323, endPoint y: 310, distance: 106.4
click at [323, 310] on div "© Mapbox © OpenStreetMap Improve this map" at bounding box center [377, 275] width 754 height 484
drag, startPoint x: 184, startPoint y: 317, endPoint x: 378, endPoint y: 96, distance: 293.3
click at [378, 96] on div "© Mapbox © OpenStreetMap Improve this map" at bounding box center [377, 275] width 754 height 484
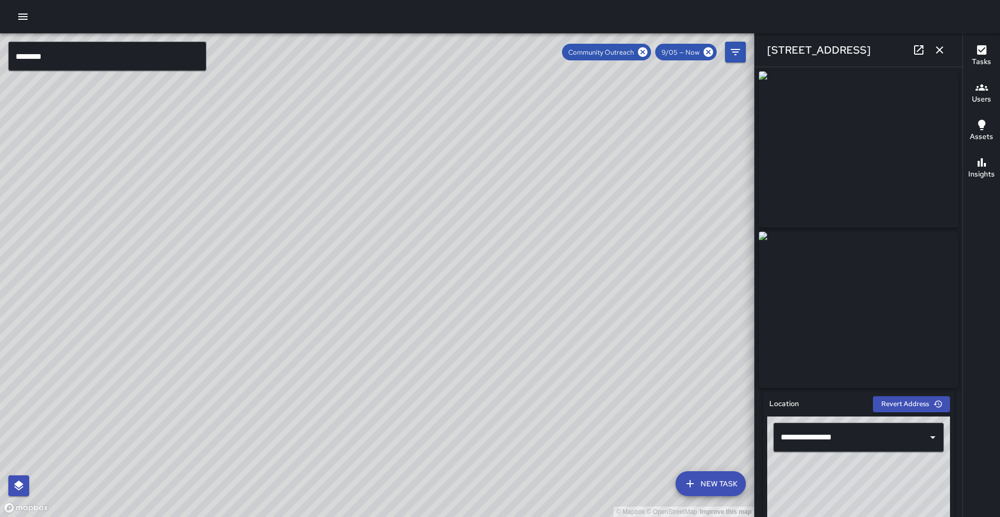
drag, startPoint x: 225, startPoint y: 396, endPoint x: 344, endPoint y: 223, distance: 209.2
click at [344, 223] on div "© Mapbox © OpenStreetMap Improve this map" at bounding box center [377, 275] width 754 height 484
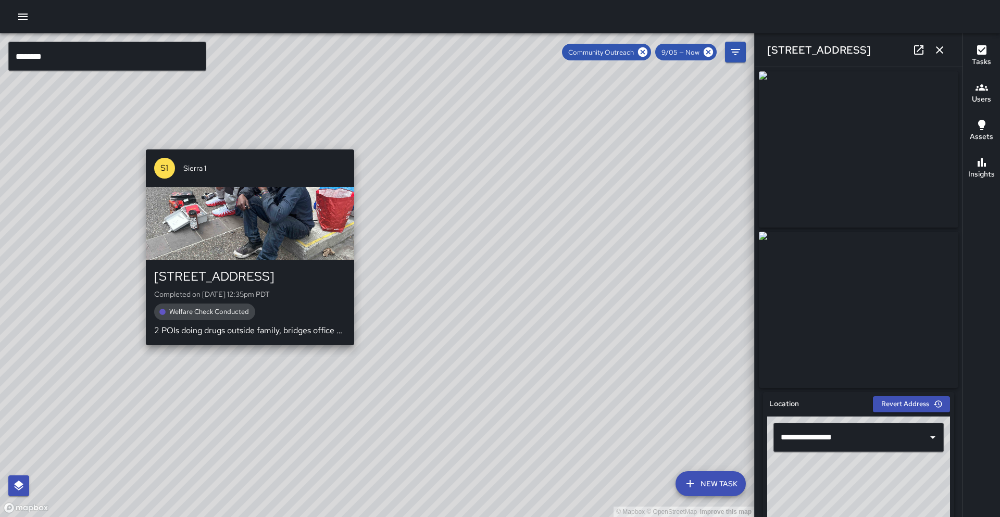
click at [245, 350] on div "© Mapbox © OpenStreetMap Improve this map S1 Sierra 1 1430 Broadway Completed o…" at bounding box center [377, 275] width 754 height 484
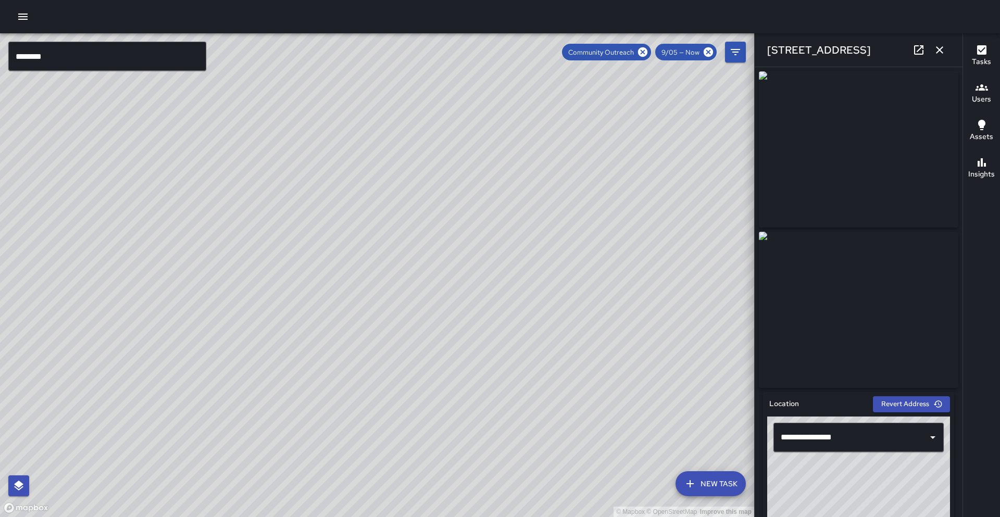
click at [915, 49] on icon at bounding box center [918, 50] width 12 height 12
drag, startPoint x: 315, startPoint y: 271, endPoint x: 355, endPoint y: 137, distance: 139.4
click at [355, 137] on div "© Mapbox © OpenStreetMap Improve this map" at bounding box center [377, 275] width 754 height 484
drag, startPoint x: 292, startPoint y: 344, endPoint x: 409, endPoint y: 162, distance: 215.5
click at [409, 162] on div "© Mapbox © OpenStreetMap Improve this map" at bounding box center [377, 275] width 754 height 484
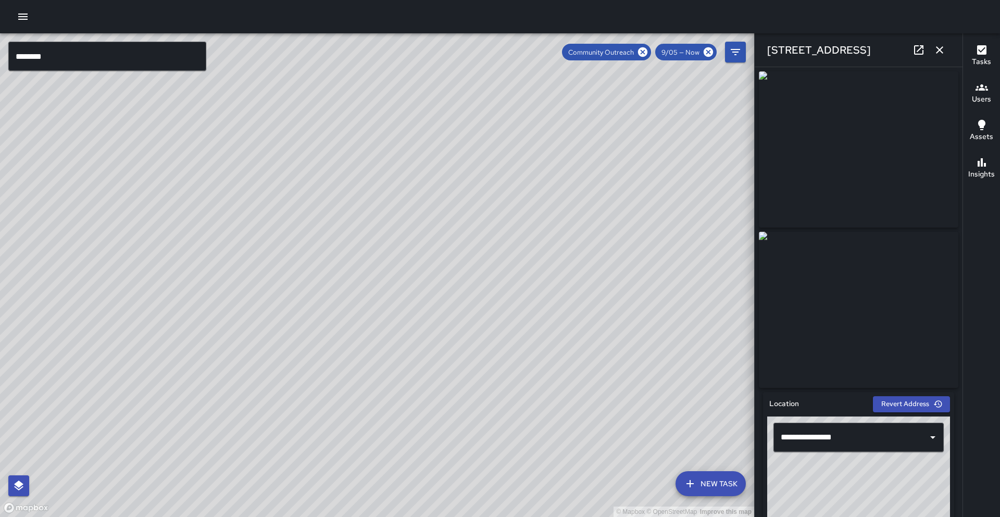
drag, startPoint x: 338, startPoint y: 319, endPoint x: 390, endPoint y: 206, distance: 124.9
click at [390, 206] on div "© Mapbox © OpenStreetMap Improve this map" at bounding box center [377, 275] width 754 height 484
drag, startPoint x: 367, startPoint y: 219, endPoint x: 319, endPoint y: 373, distance: 161.9
click at [319, 373] on div "© Mapbox © OpenStreetMap Improve this map" at bounding box center [377, 275] width 754 height 484
click at [642, 54] on icon at bounding box center [642, 51] width 11 height 11
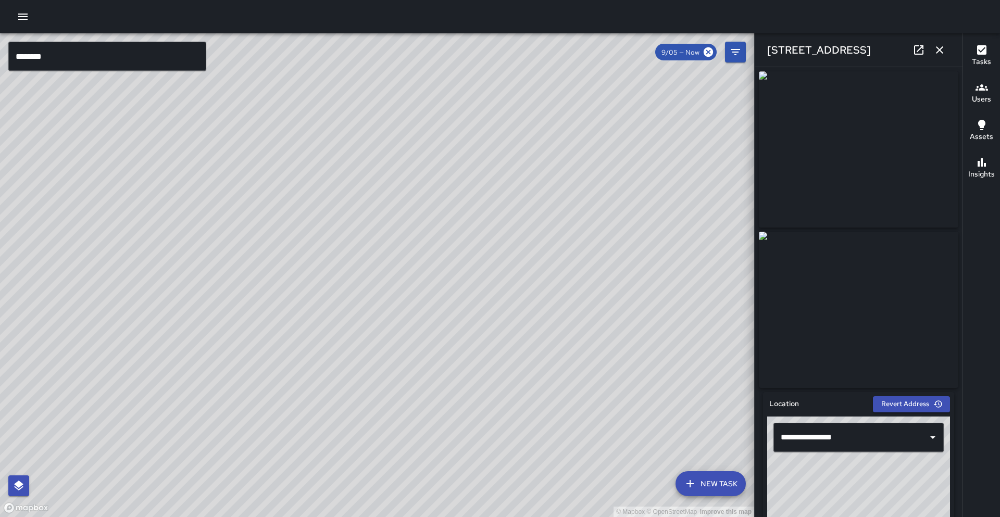
drag, startPoint x: 707, startPoint y: 53, endPoint x: 666, endPoint y: 80, distance: 48.8
click at [707, 53] on icon at bounding box center [707, 51] width 11 height 11
drag, startPoint x: 937, startPoint y: 51, endPoint x: 853, endPoint y: 94, distance: 94.1
click at [937, 51] on icon "button" at bounding box center [939, 50] width 12 height 12
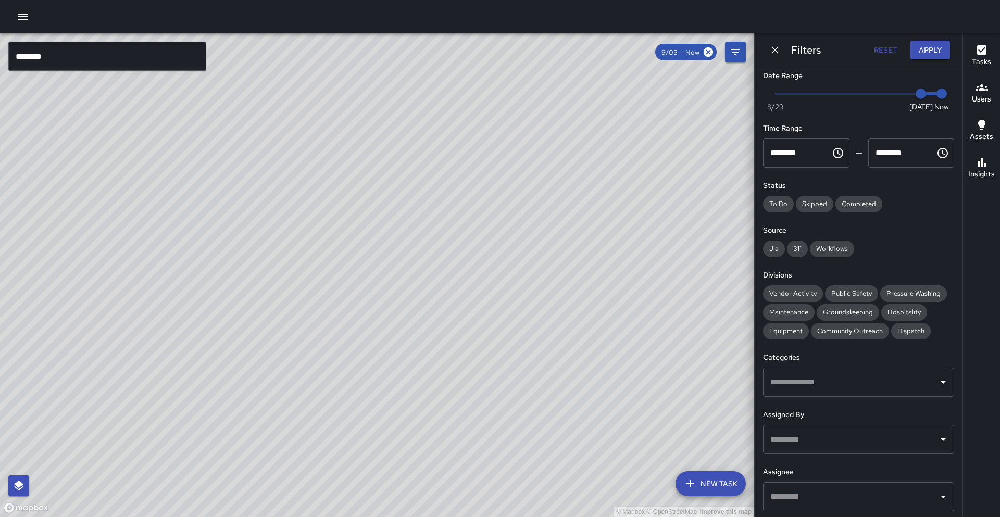
drag, startPoint x: 626, startPoint y: 226, endPoint x: 529, endPoint y: 377, distance: 179.6
click at [529, 377] on div "© Mapbox © OpenStreetMap Improve this map" at bounding box center [377, 275] width 754 height 484
drag, startPoint x: 529, startPoint y: 377, endPoint x: 410, endPoint y: 351, distance: 122.1
click at [410, 351] on div "© Mapbox © OpenStreetMap Improve this map" at bounding box center [377, 275] width 754 height 484
drag, startPoint x: 410, startPoint y: 350, endPoint x: 412, endPoint y: 400, distance: 50.0
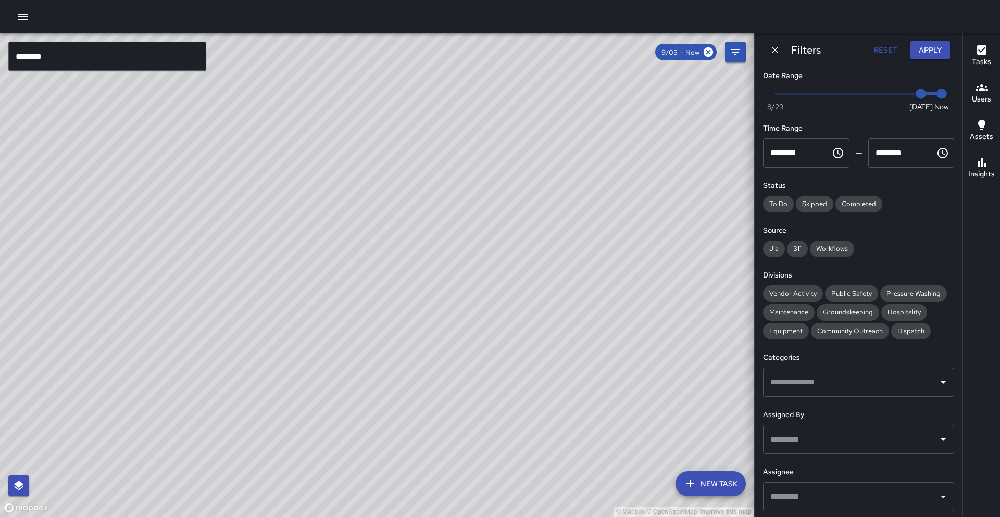
click at [412, 400] on div "© Mapbox © OpenStreetMap Improve this map" at bounding box center [377, 275] width 754 height 484
